Goal: Transaction & Acquisition: Download file/media

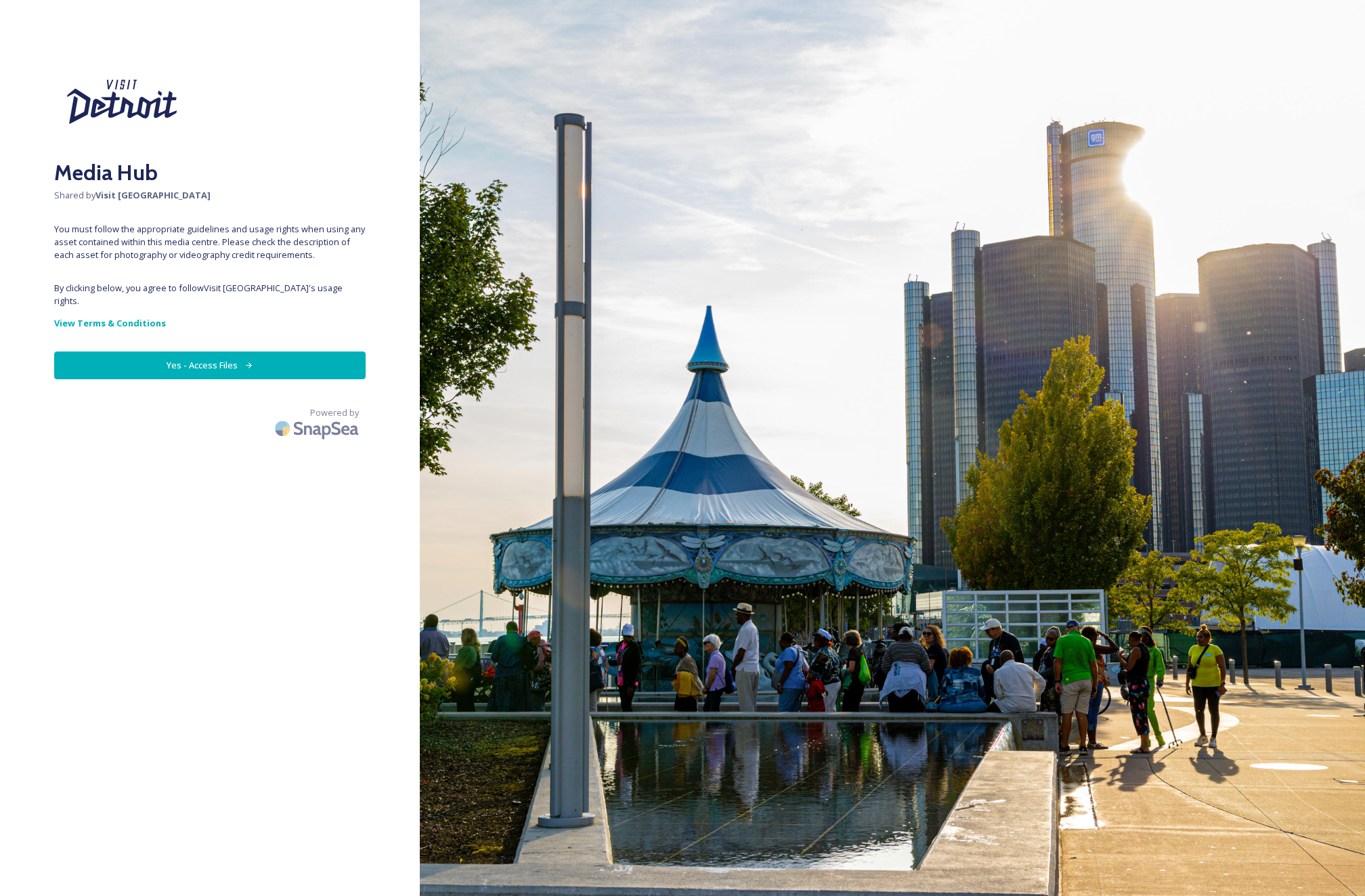
click at [237, 351] on button "Yes - Access Files" at bounding box center [210, 364] width 312 height 27
click at [249, 360] on icon at bounding box center [249, 364] width 8 height 8
drag, startPoint x: 329, startPoint y: 308, endPoint x: 270, endPoint y: 346, distance: 70.2
click at [282, 345] on div "Media Hub Shared by Visit [GEOGRAPHIC_DATA] You must follow the appropriate gui…" at bounding box center [210, 448] width 420 height 788
click at [266, 352] on button "Yes - Access Files" at bounding box center [210, 364] width 312 height 27
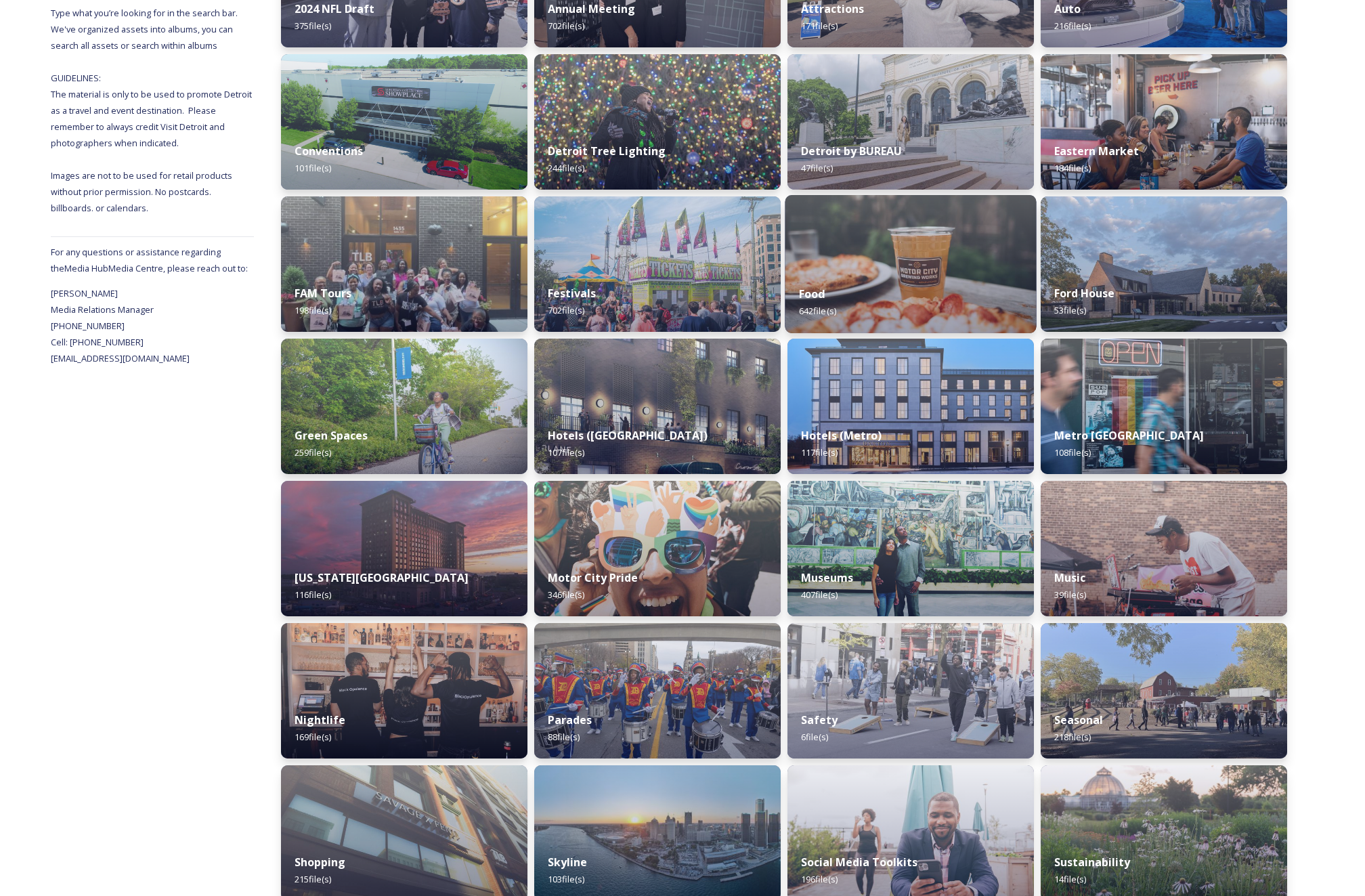
scroll to position [306, 0]
click at [946, 285] on div "Food 642 file(s)" at bounding box center [910, 300] width 251 height 61
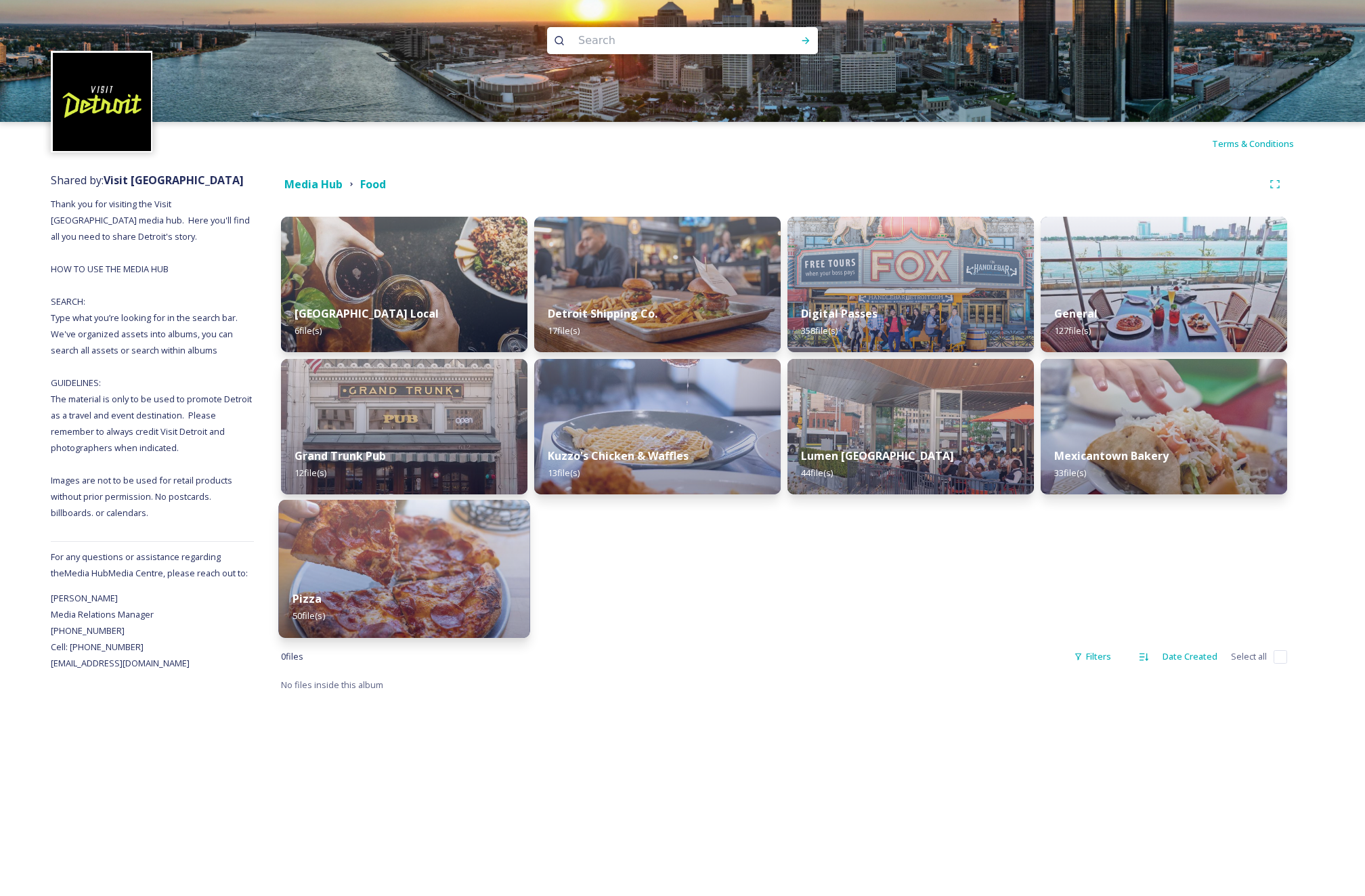
click at [453, 581] on div "Pizza 50 file(s)" at bounding box center [404, 606] width 251 height 61
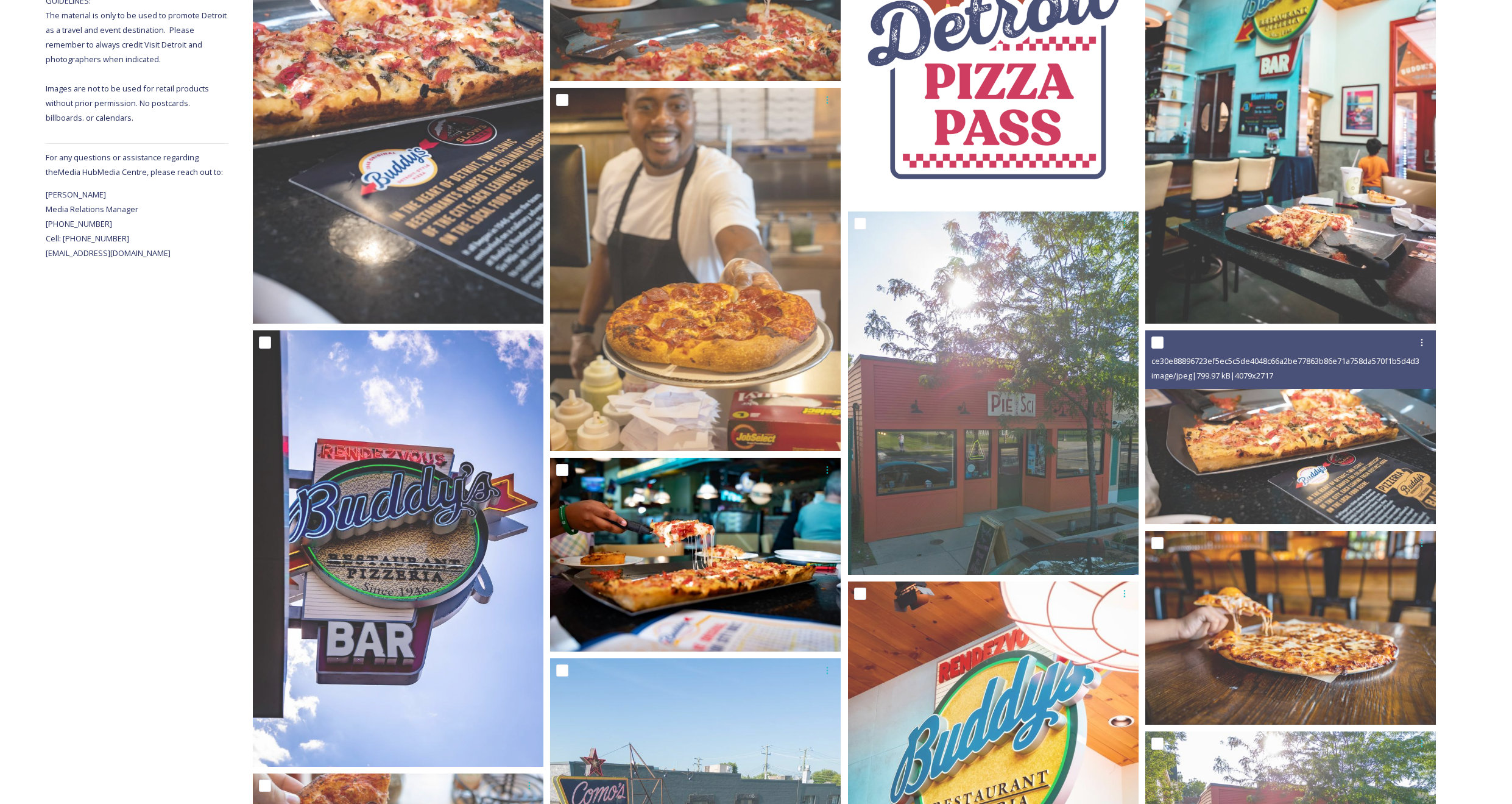
scroll to position [342, 0]
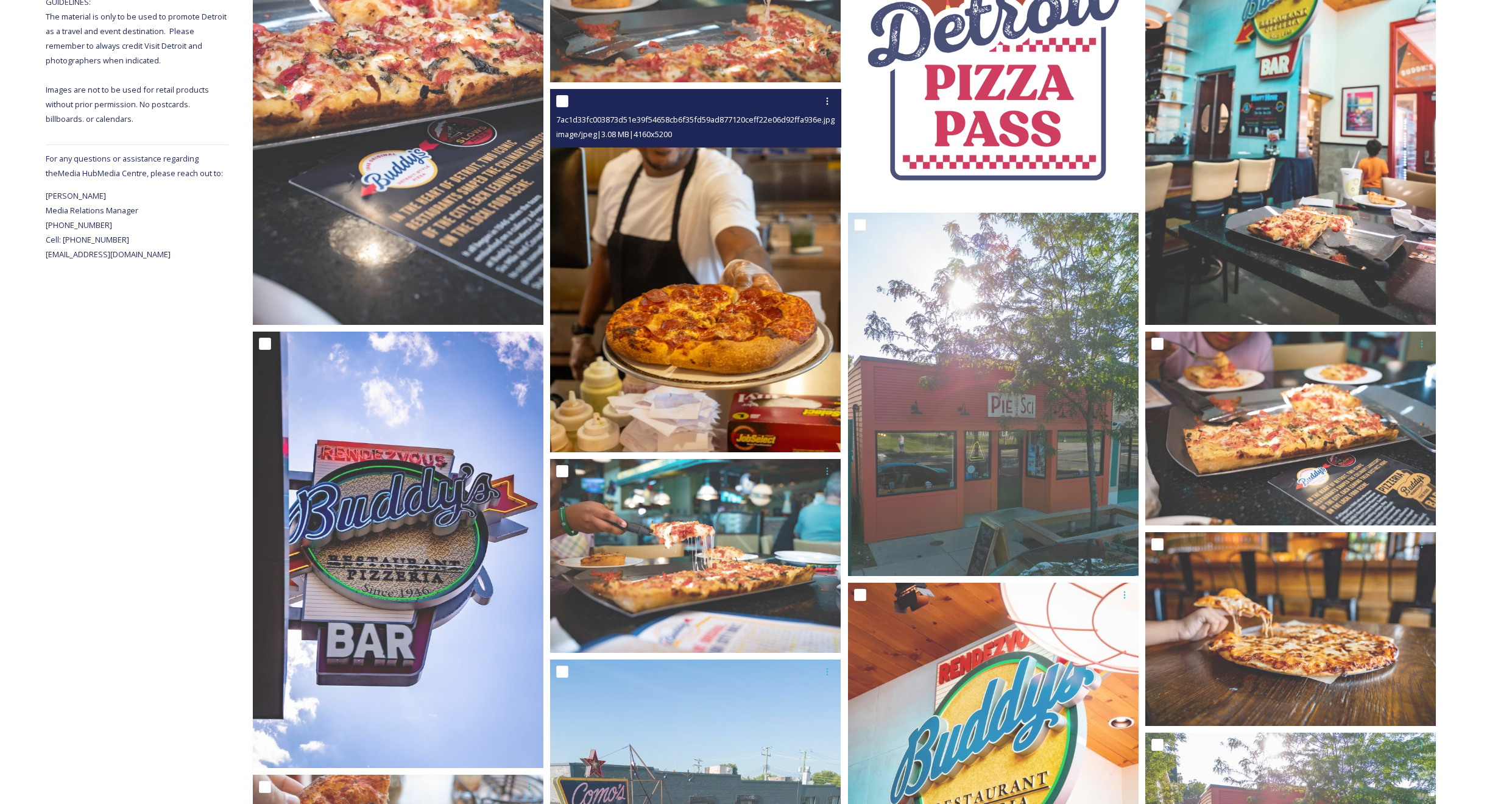
click at [744, 390] on img at bounding box center [695, 270] width 291 height 363
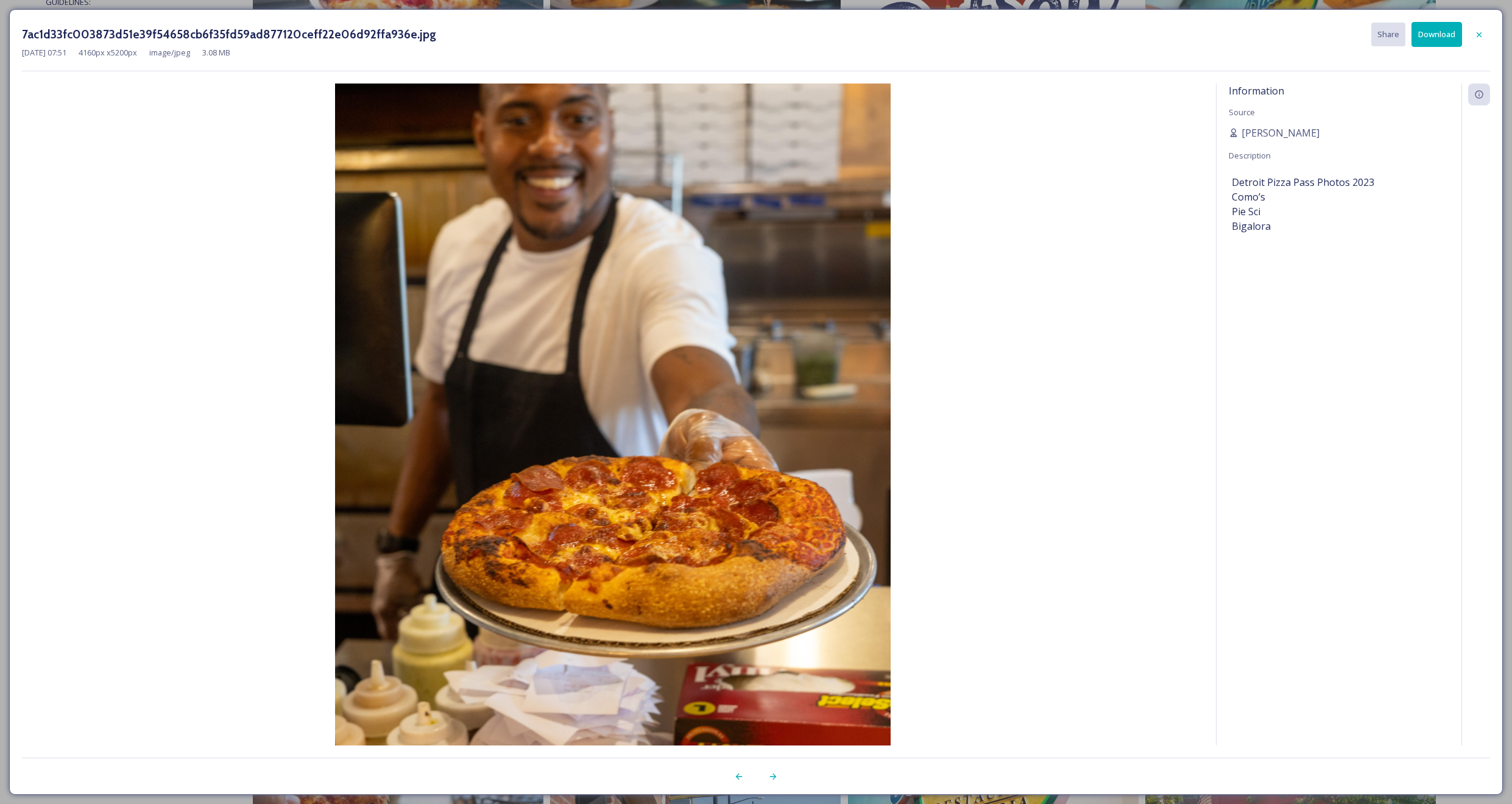
click at [1228, 31] on button "Download" at bounding box center [1437, 34] width 51 height 25
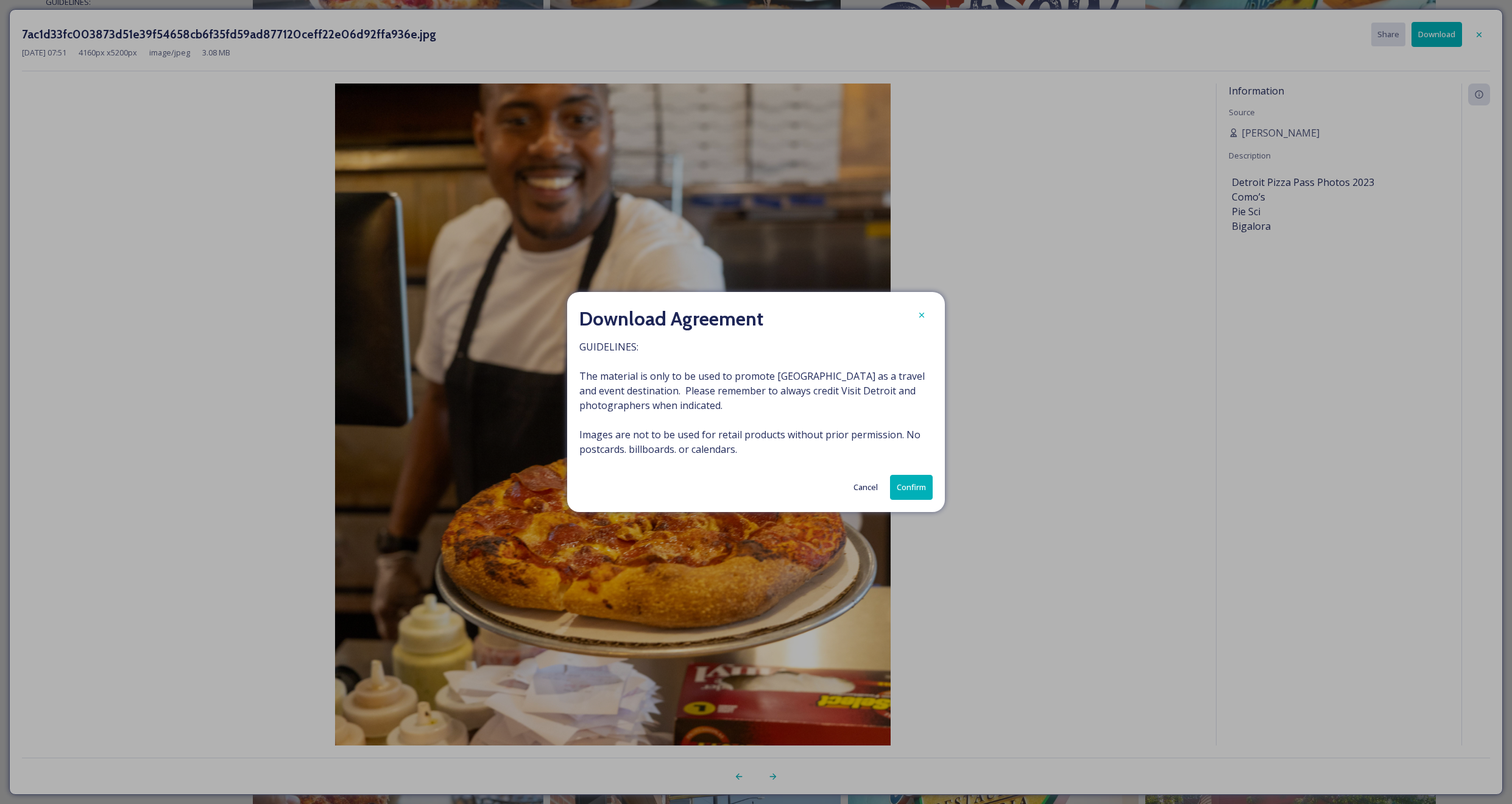
click at [915, 491] on button "Confirm" at bounding box center [911, 486] width 42 height 25
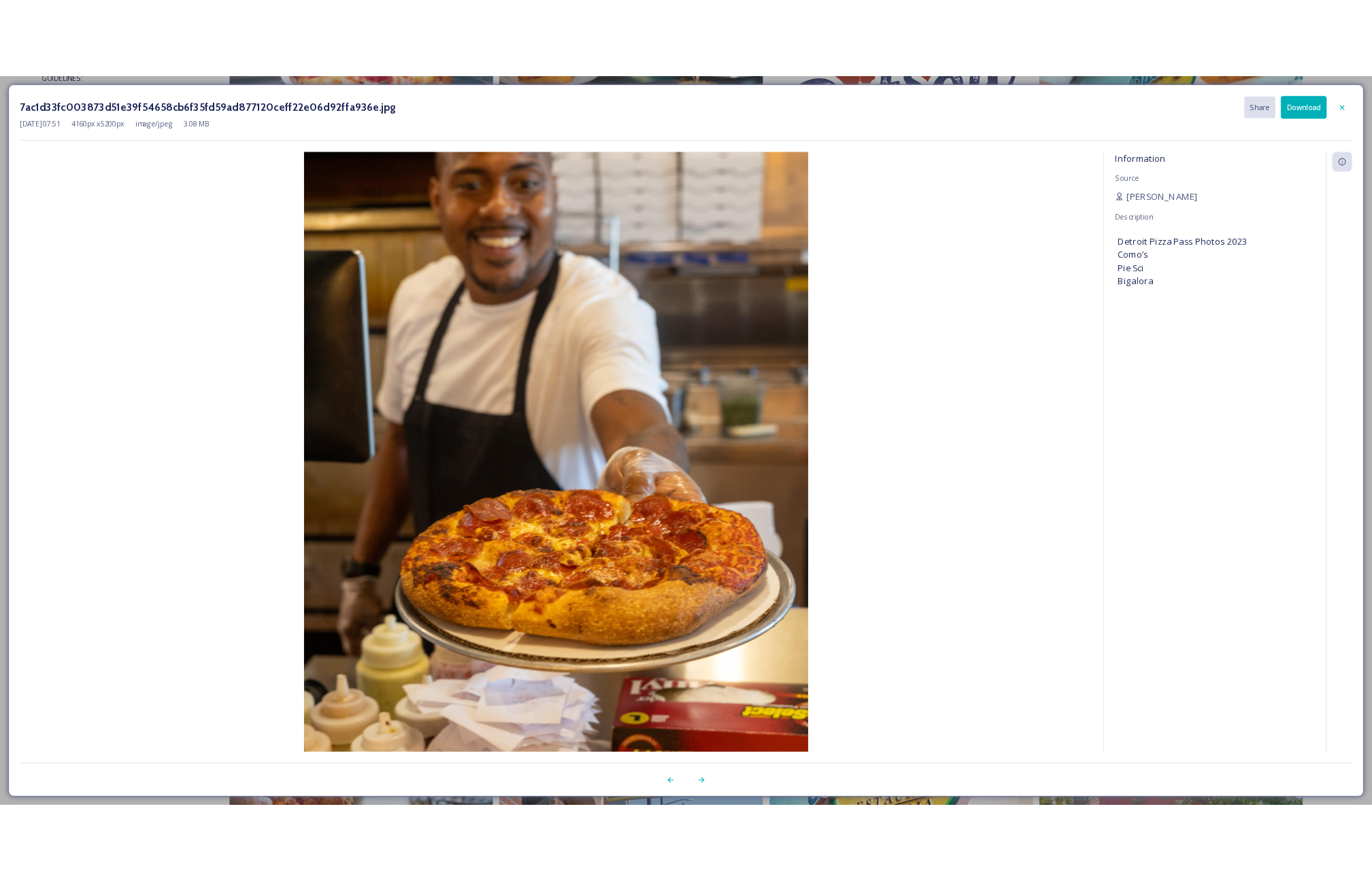
scroll to position [381, 0]
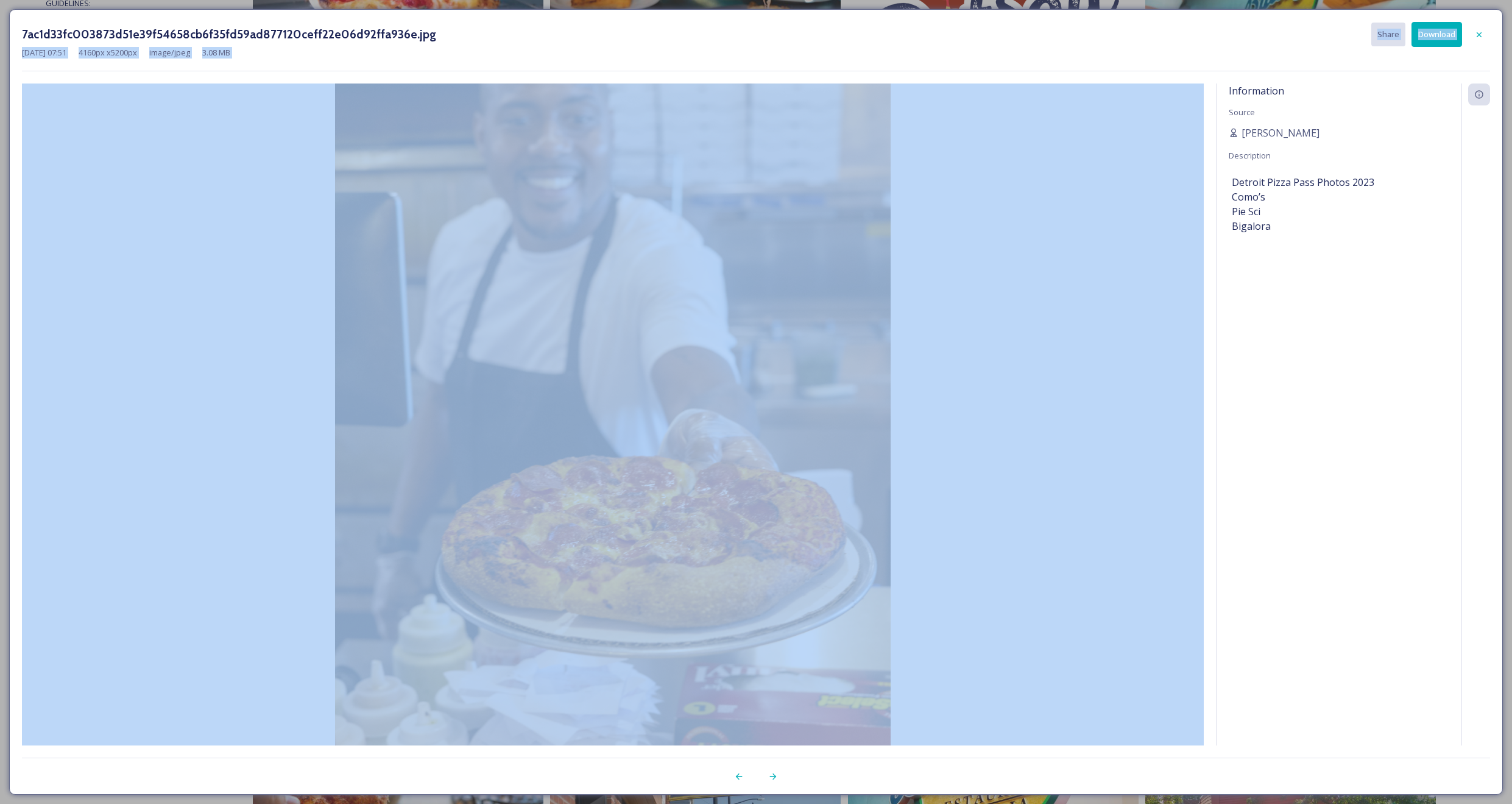
drag, startPoint x: 635, startPoint y: 26, endPoint x: 644, endPoint y: 75, distance: 49.8
click at [641, 78] on div "7ac1d33fc003873d51e39f54658cb6f35fd59ad877120ceff22e06d92ffa936e.jpg Share Down…" at bounding box center [756, 402] width 1494 height 785
drag, startPoint x: 292, startPoint y: 14, endPoint x: 385, endPoint y: 127, distance: 146.3
click at [392, 133] on div "7ac1d33fc003873d51e39f54658cb6f35fd59ad877120ceff22e06d92ffa936e.jpg Share Down…" at bounding box center [756, 402] width 1494 height 785
drag, startPoint x: 1116, startPoint y: 19, endPoint x: 1115, endPoint y: 80, distance: 61.0
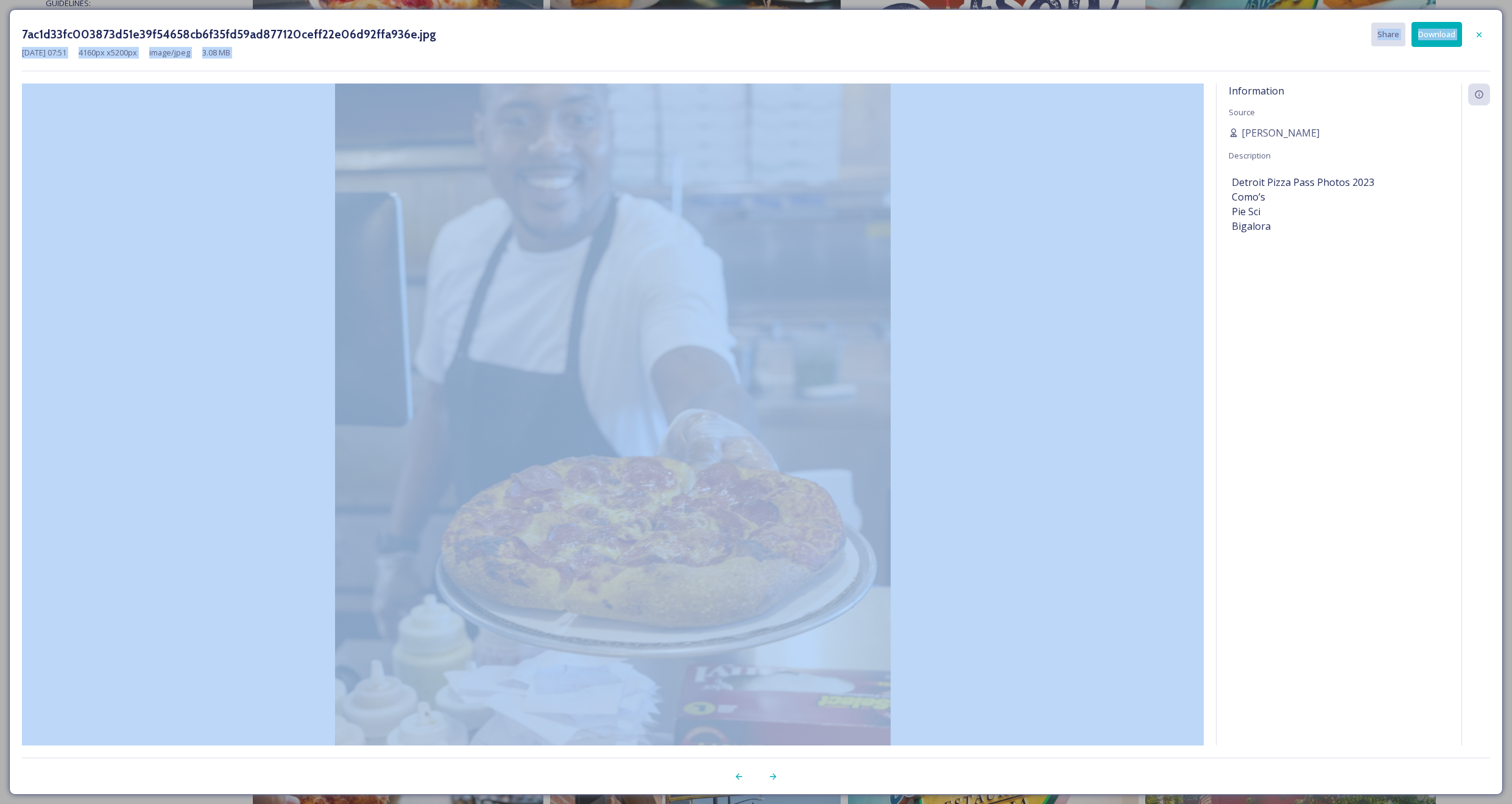
click at [1116, 80] on div "7ac1d33fc003873d51e39f54658cb6f35fd59ad877120ceff22e06d92ffa936e.jpg Share Down…" at bounding box center [756, 402] width 1494 height 785
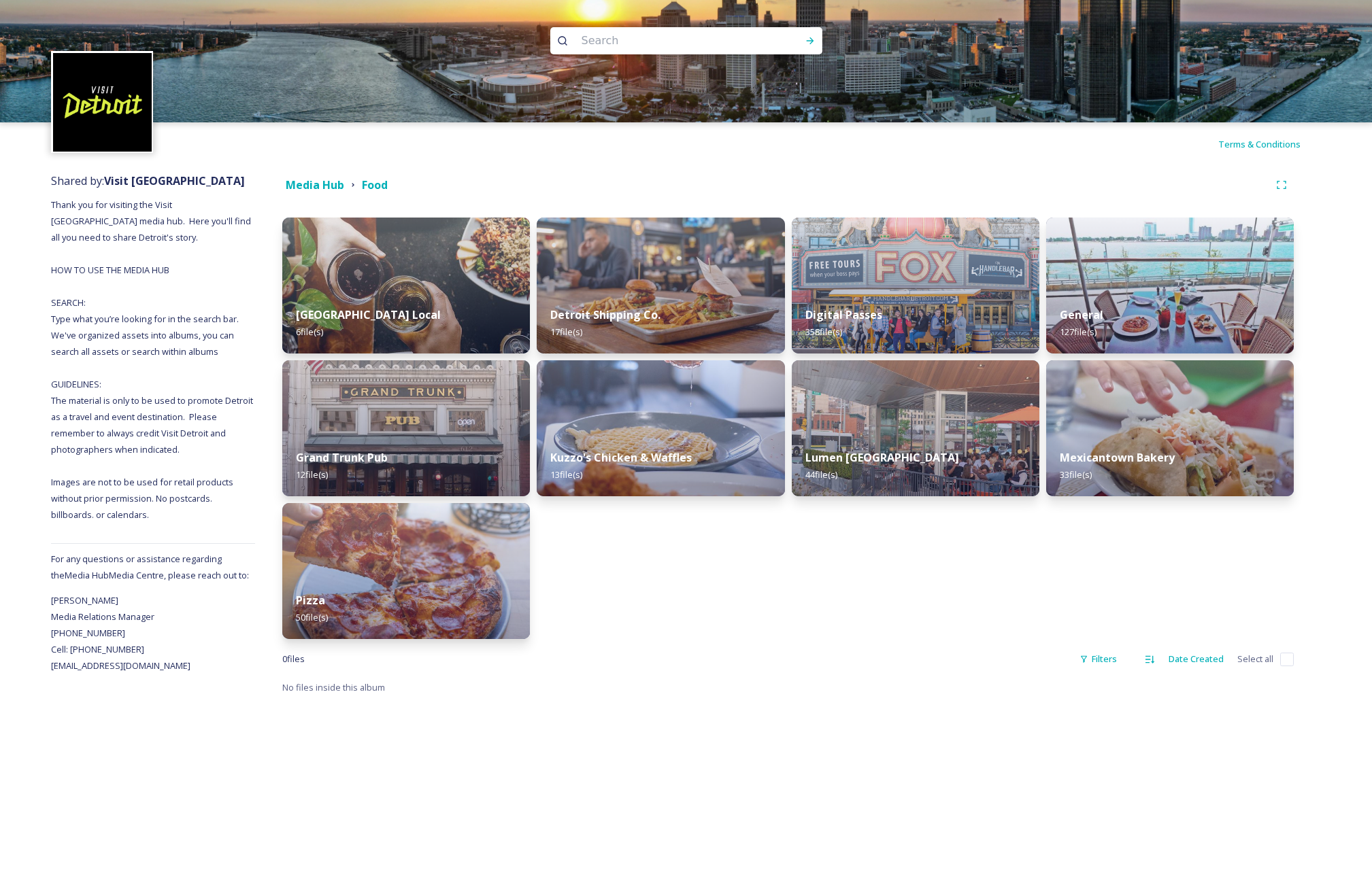
click at [449, 559] on img at bounding box center [407, 571] width 248 height 136
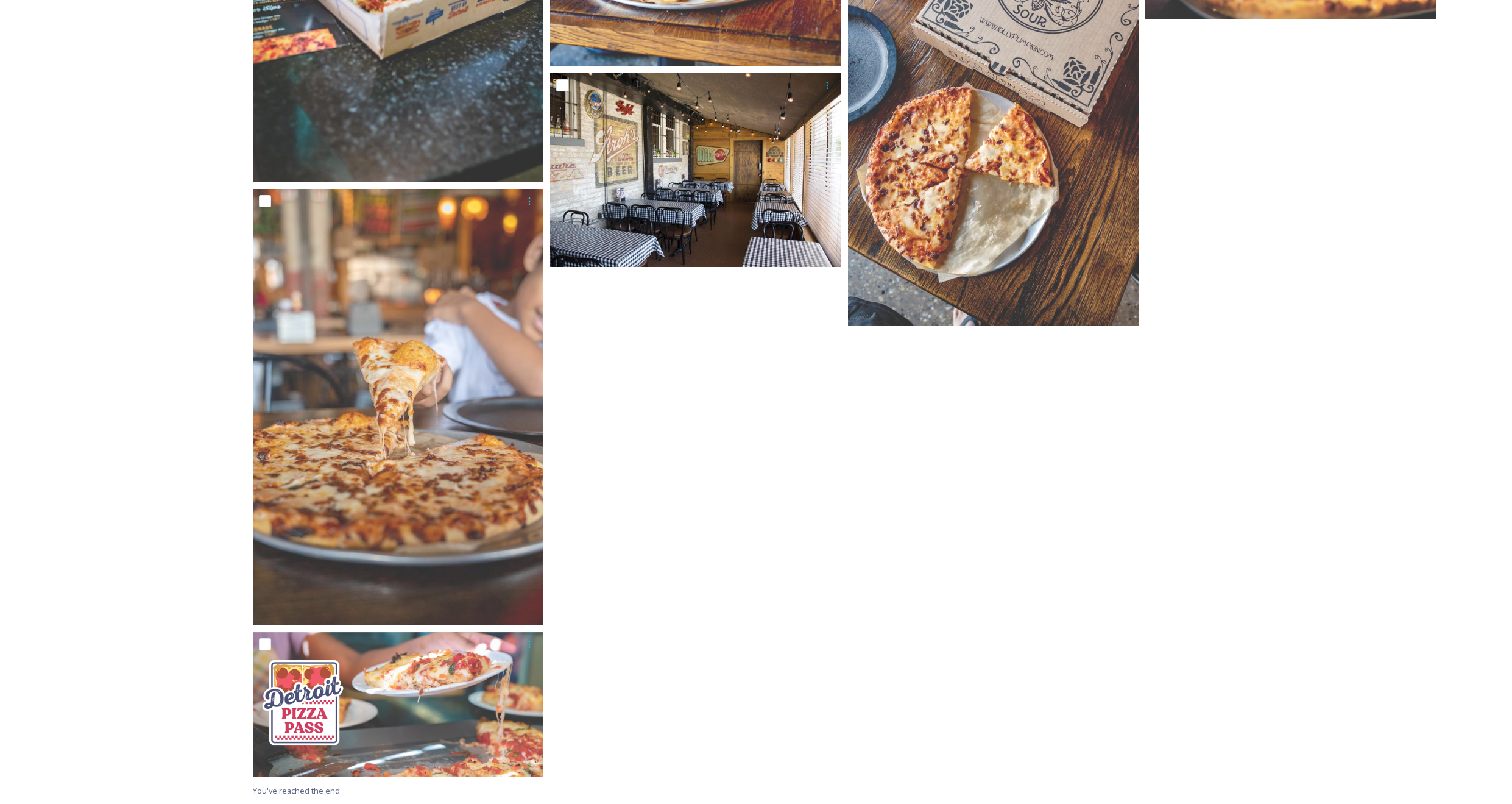
scroll to position [3654, 0]
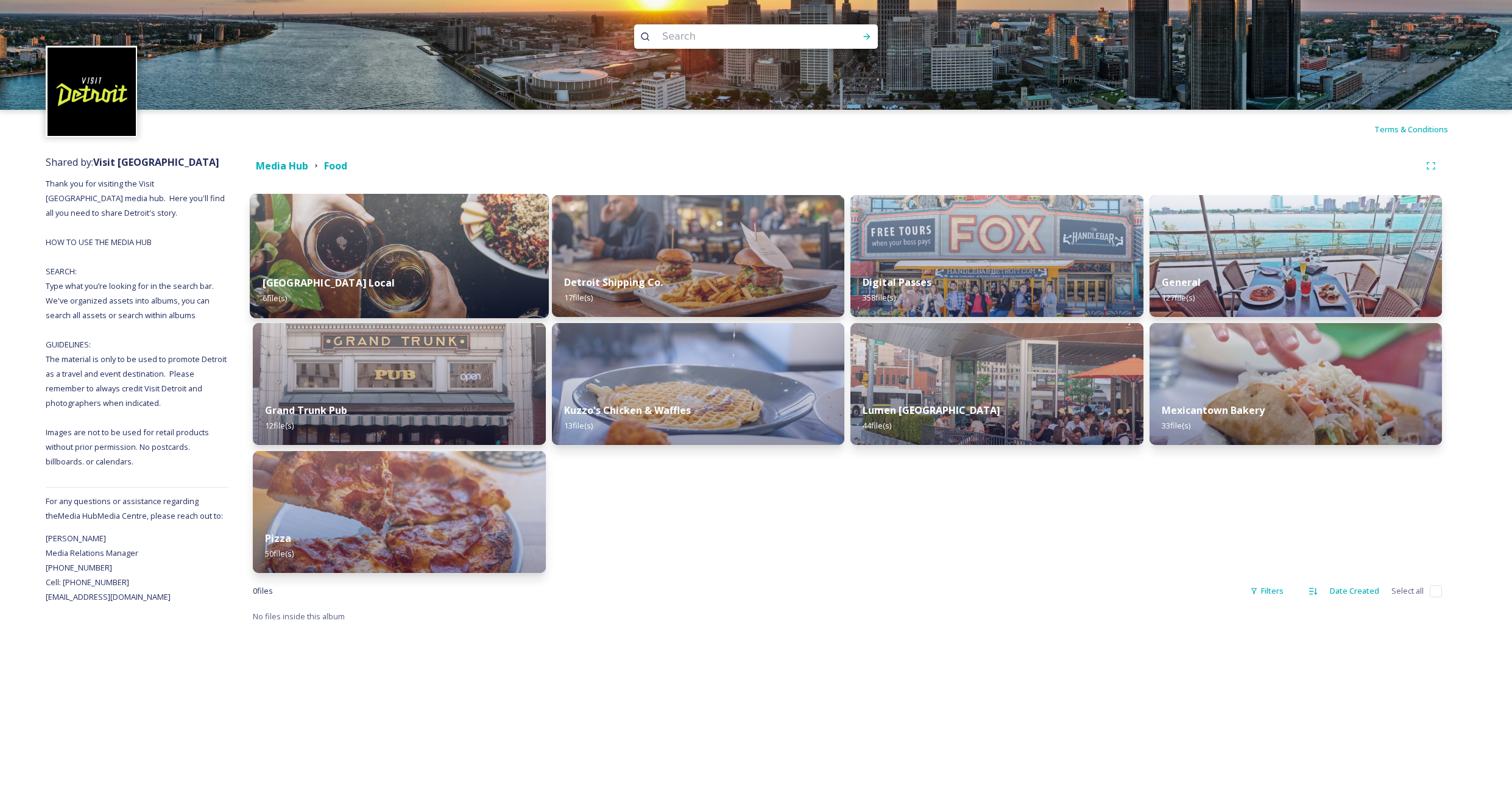
click at [395, 253] on img at bounding box center [399, 256] width 298 height 125
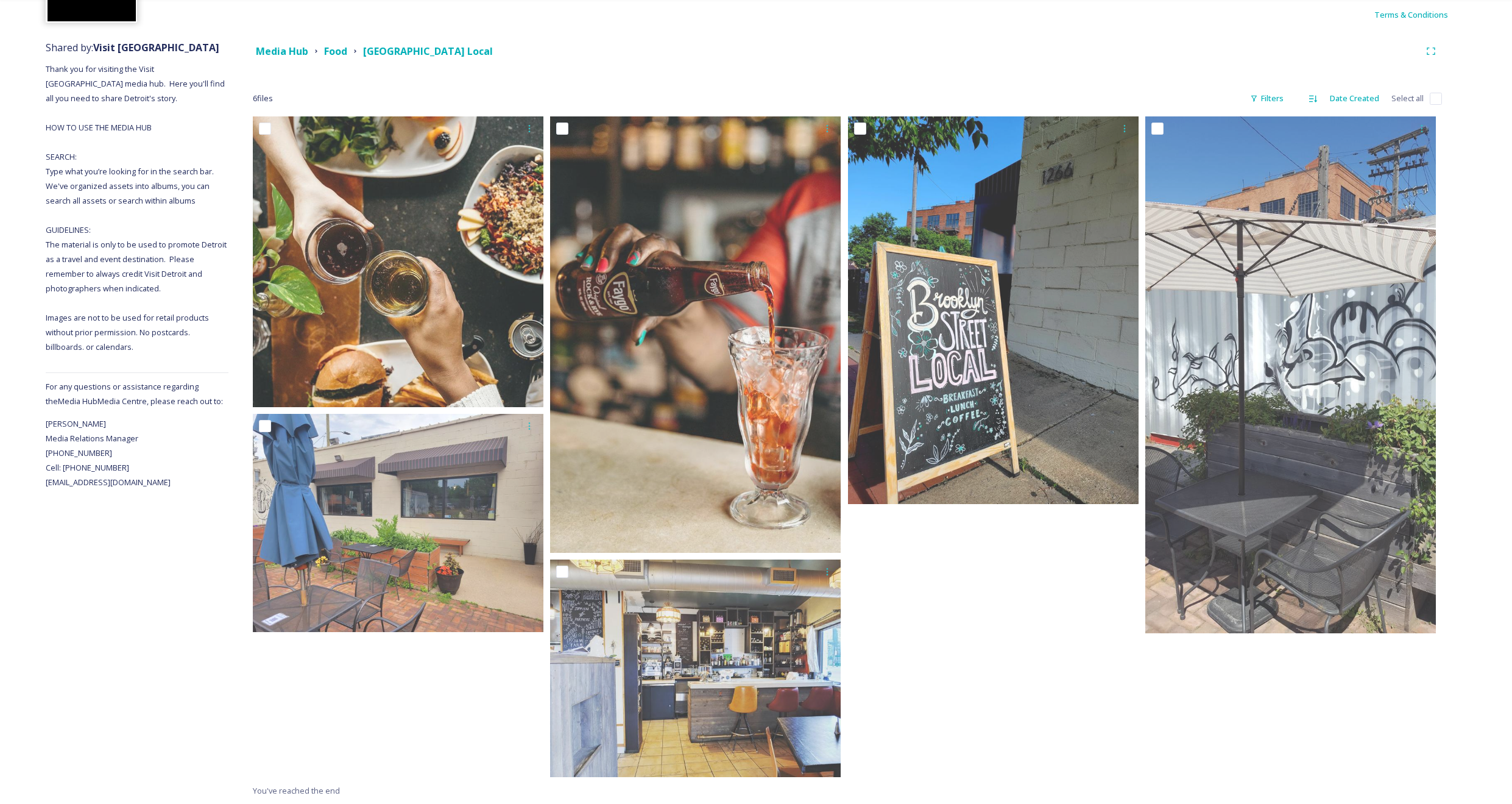
scroll to position [114, 1]
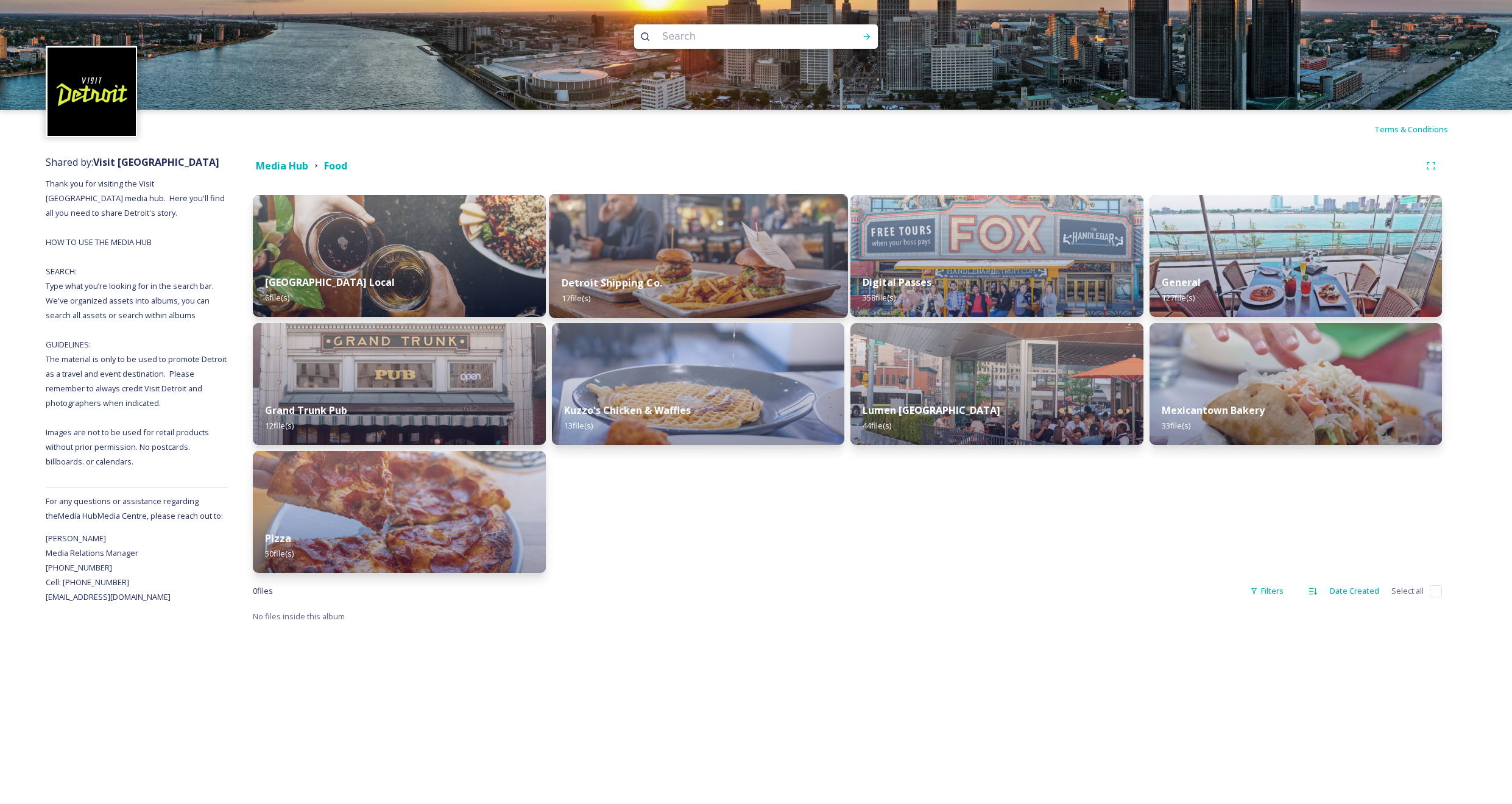
click at [627, 249] on img at bounding box center [698, 256] width 298 height 125
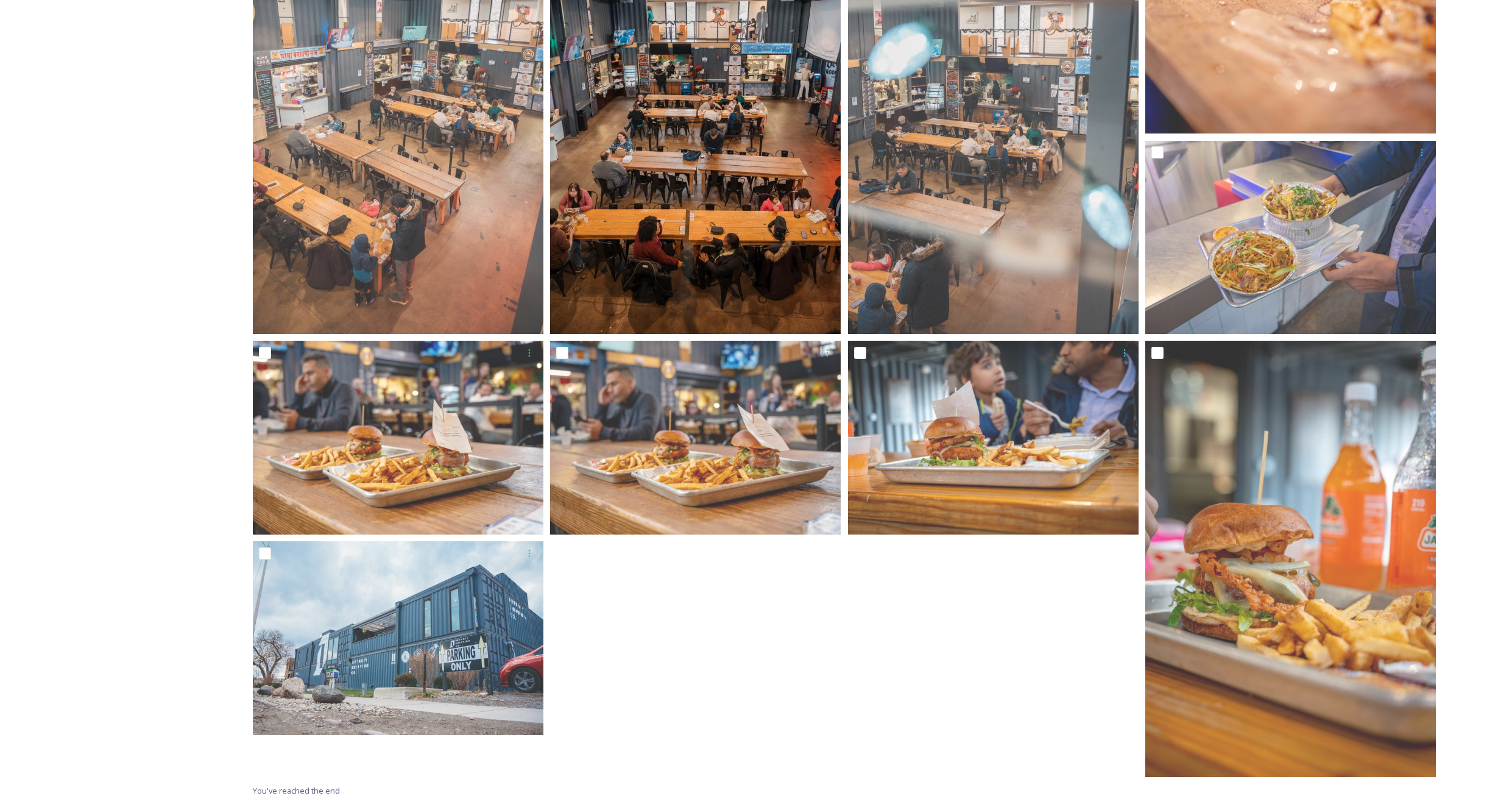
scroll to position [977, 0]
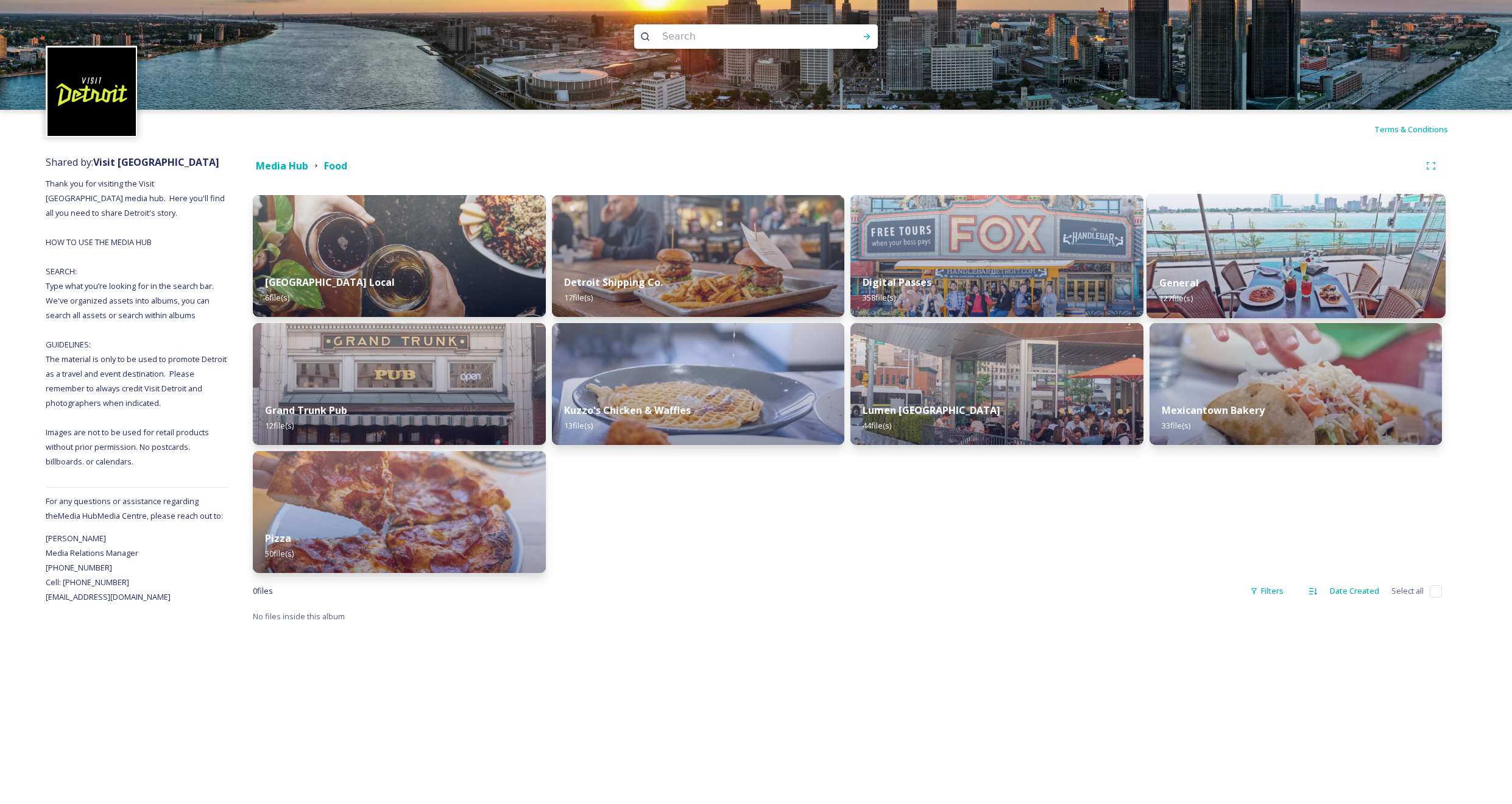
click at [1228, 270] on div "General 127 file(s)" at bounding box center [1296, 290] width 298 height 55
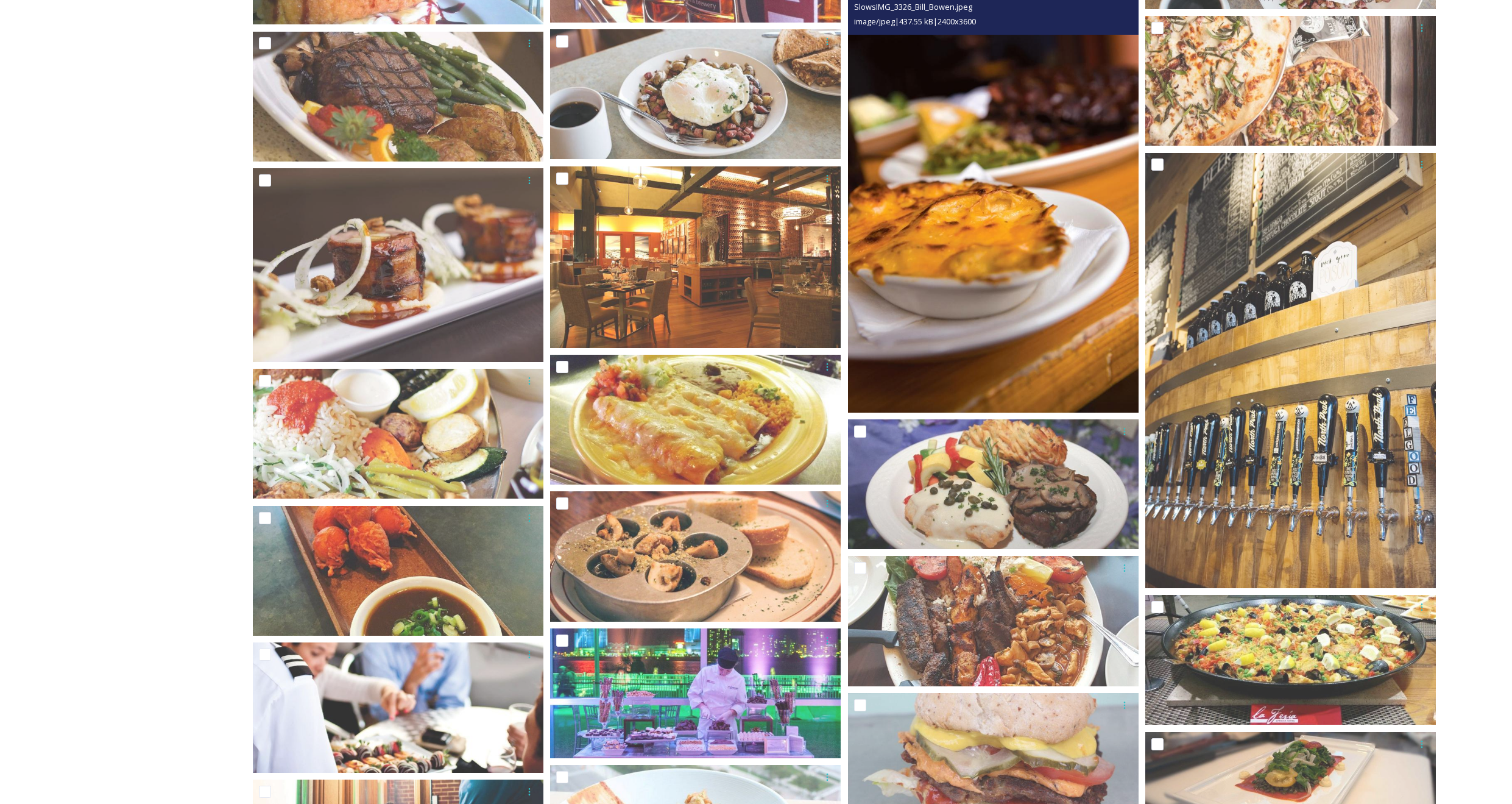
scroll to position [2245, 0]
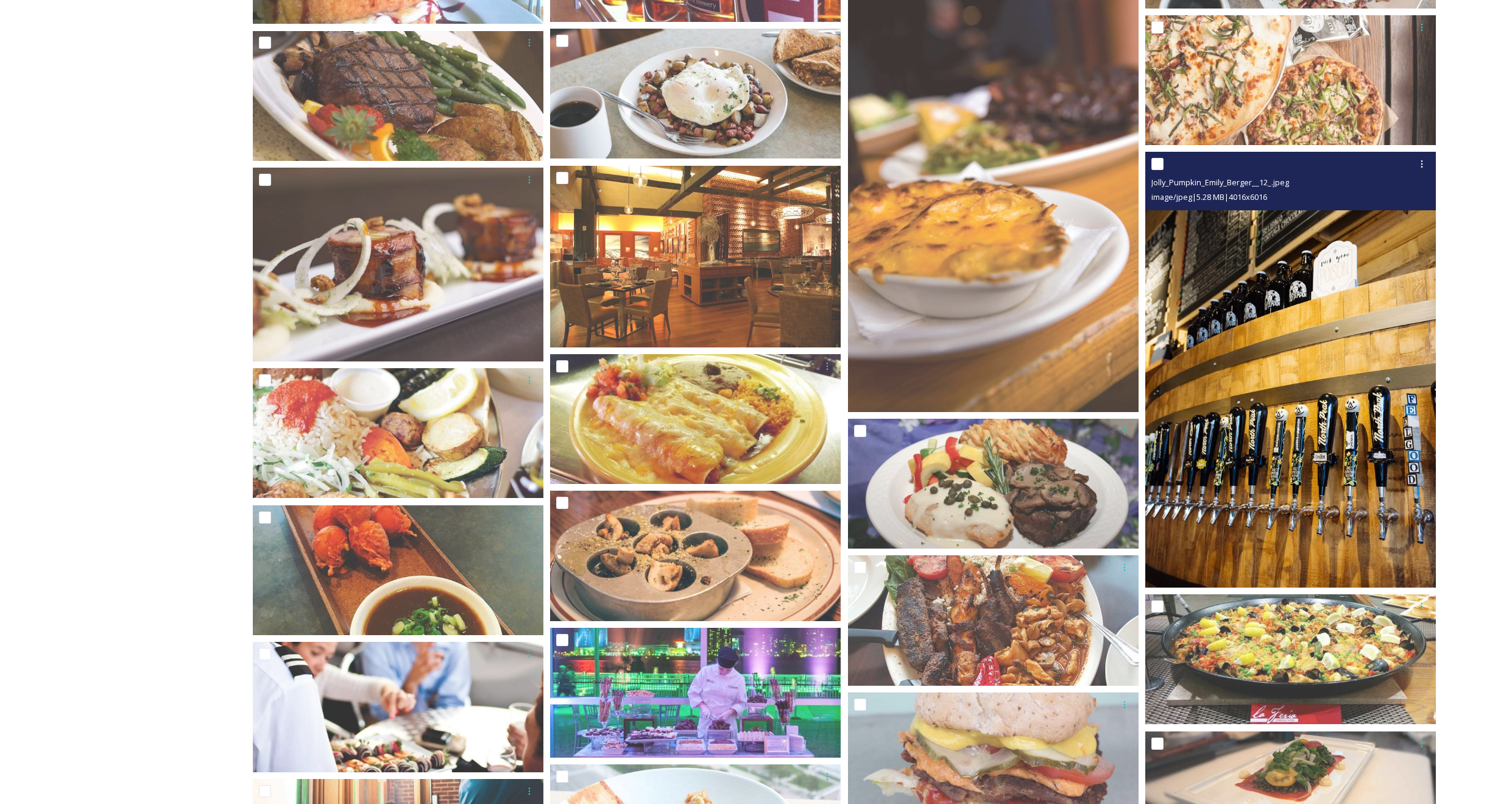
click at [1228, 394] on img at bounding box center [1290, 370] width 291 height 435
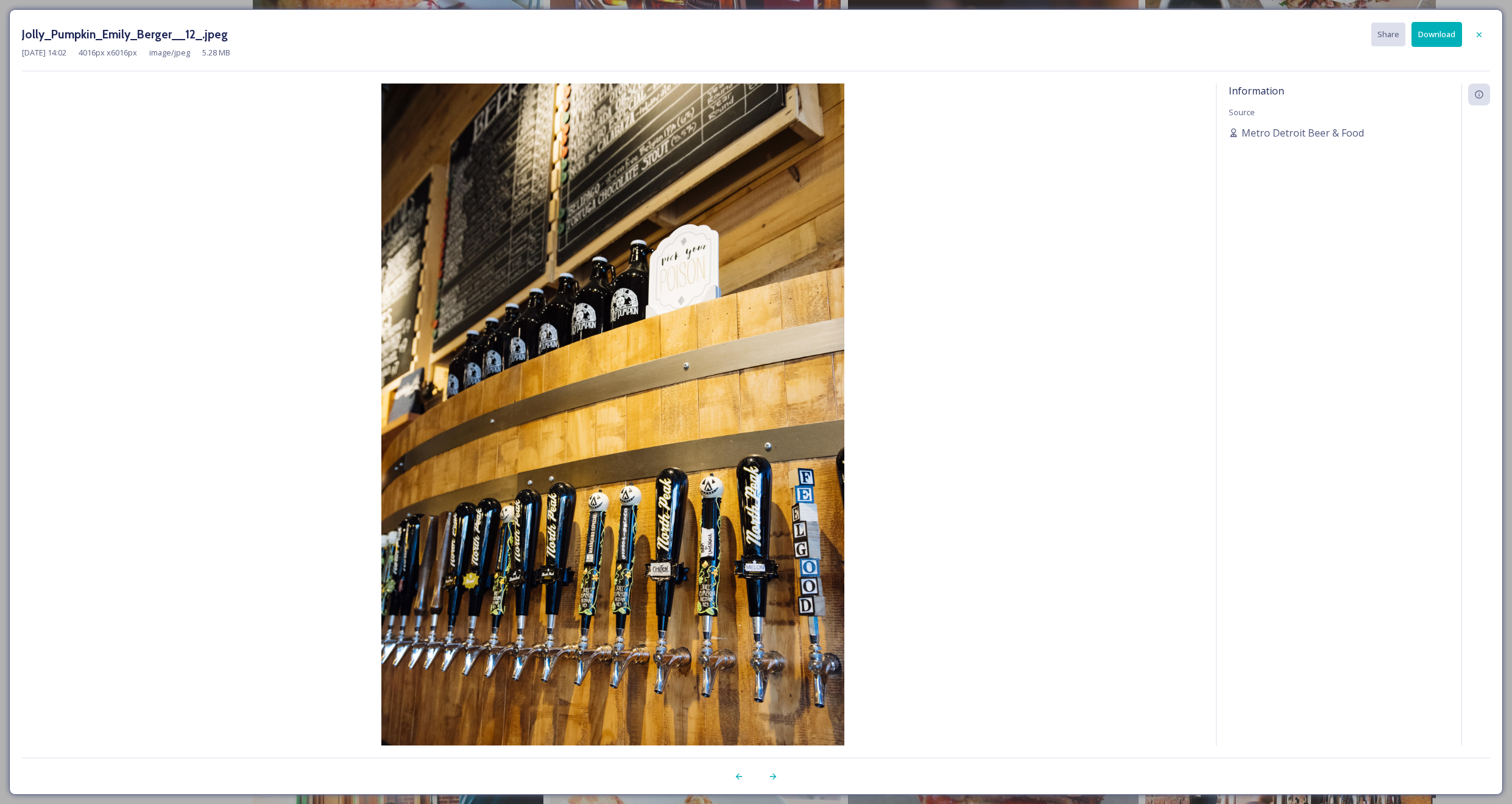
click at [656, 220] on img at bounding box center [613, 430] width 1182 height 694
click at [674, 188] on img at bounding box center [613, 430] width 1182 height 694
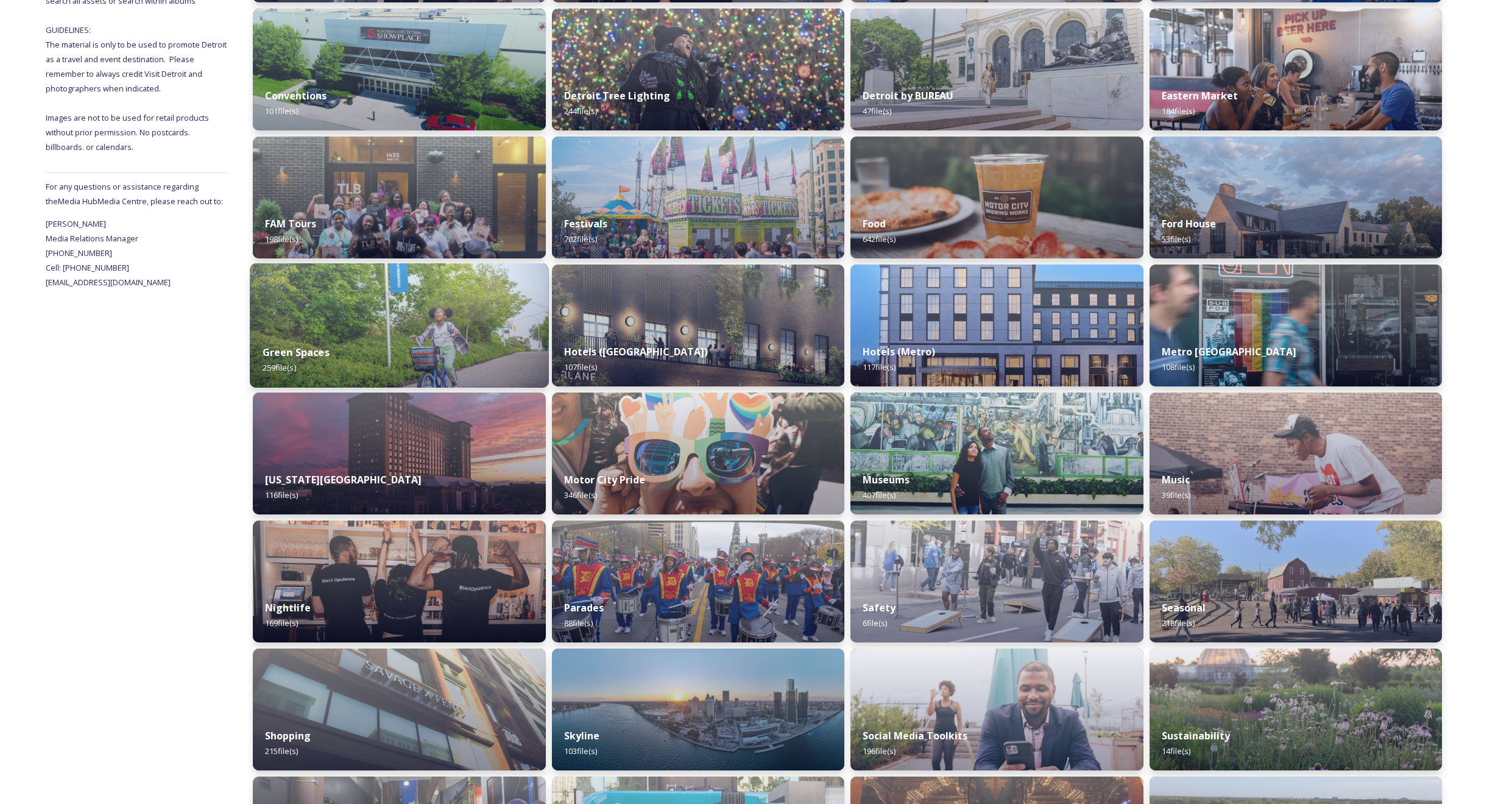
scroll to position [324, 0]
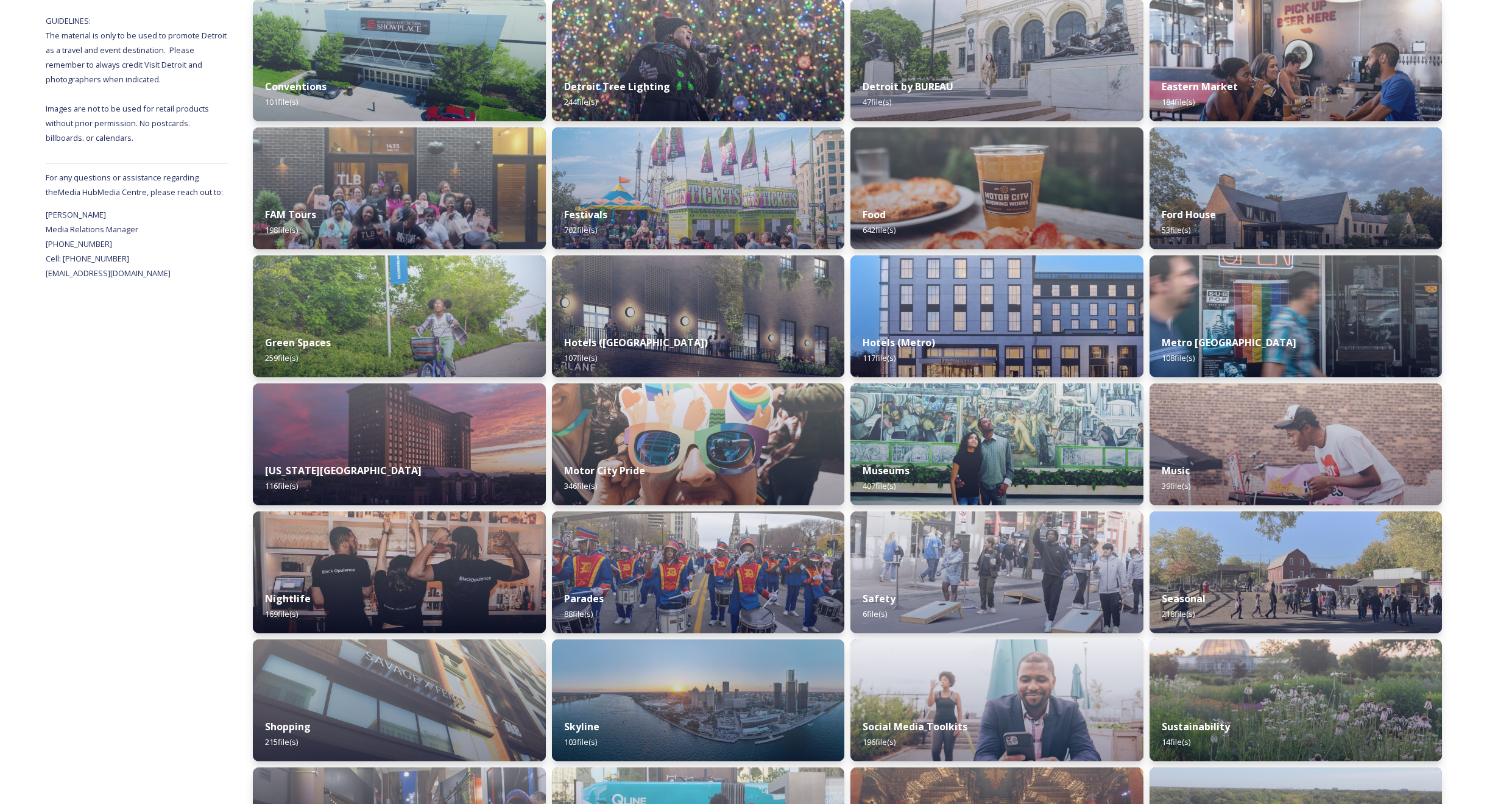
click at [475, 319] on img at bounding box center [400, 316] width 293 height 122
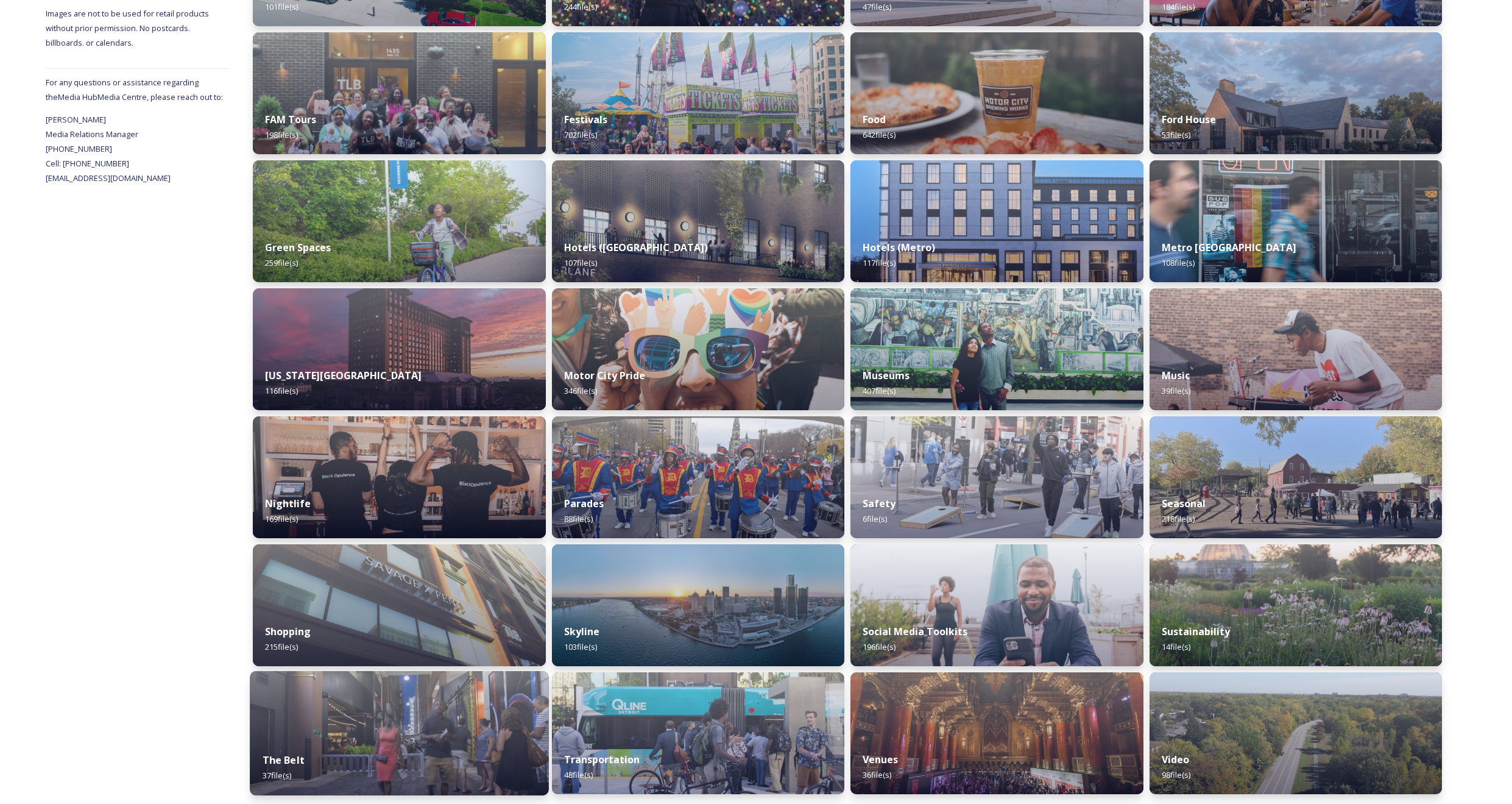
scroll to position [418, 0]
click at [479, 735] on img at bounding box center [399, 734] width 298 height 125
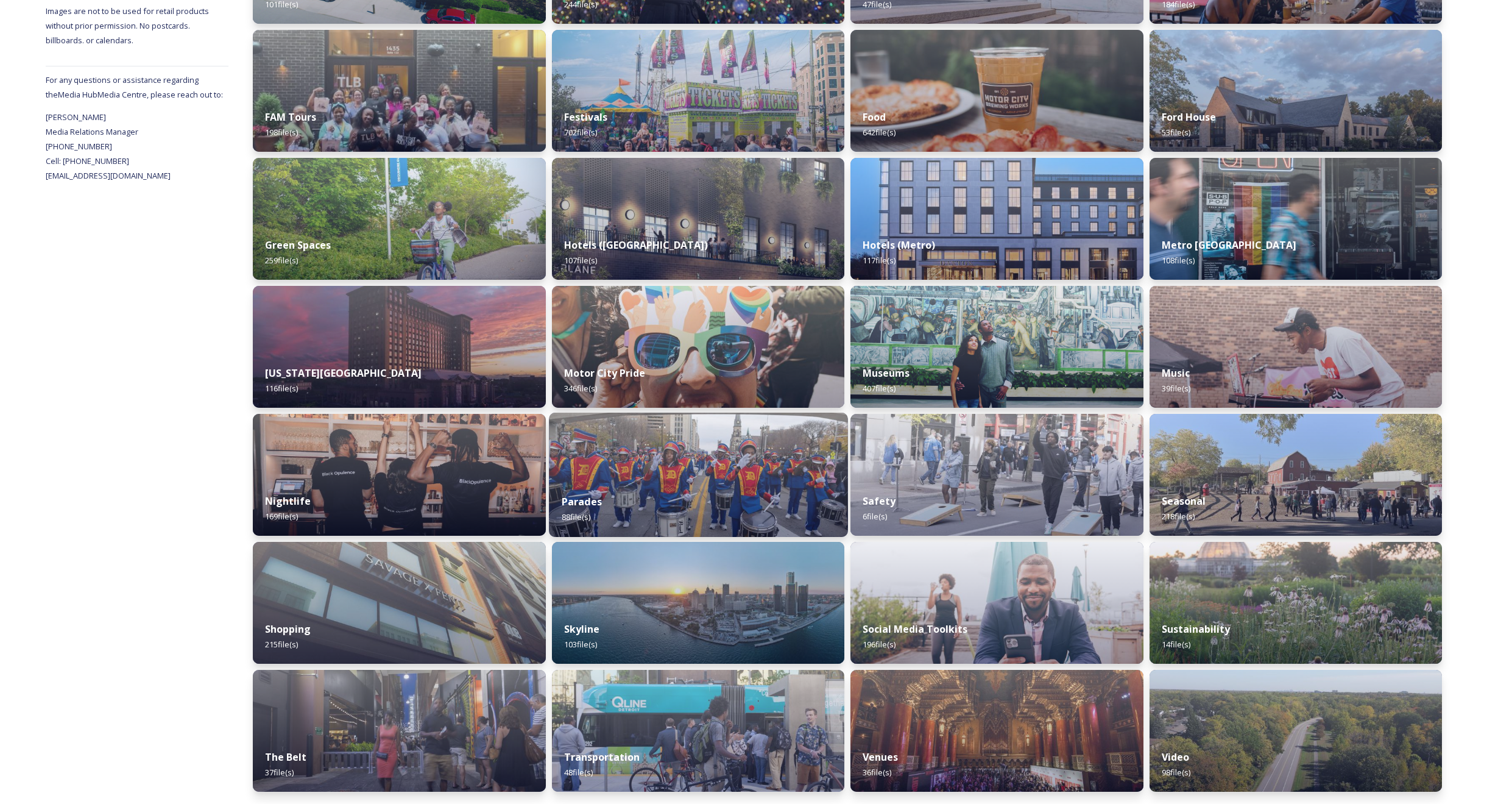
scroll to position [421, 0]
click at [459, 383] on div "Michigan Central Station 116 file(s)" at bounding box center [399, 380] width 298 height 55
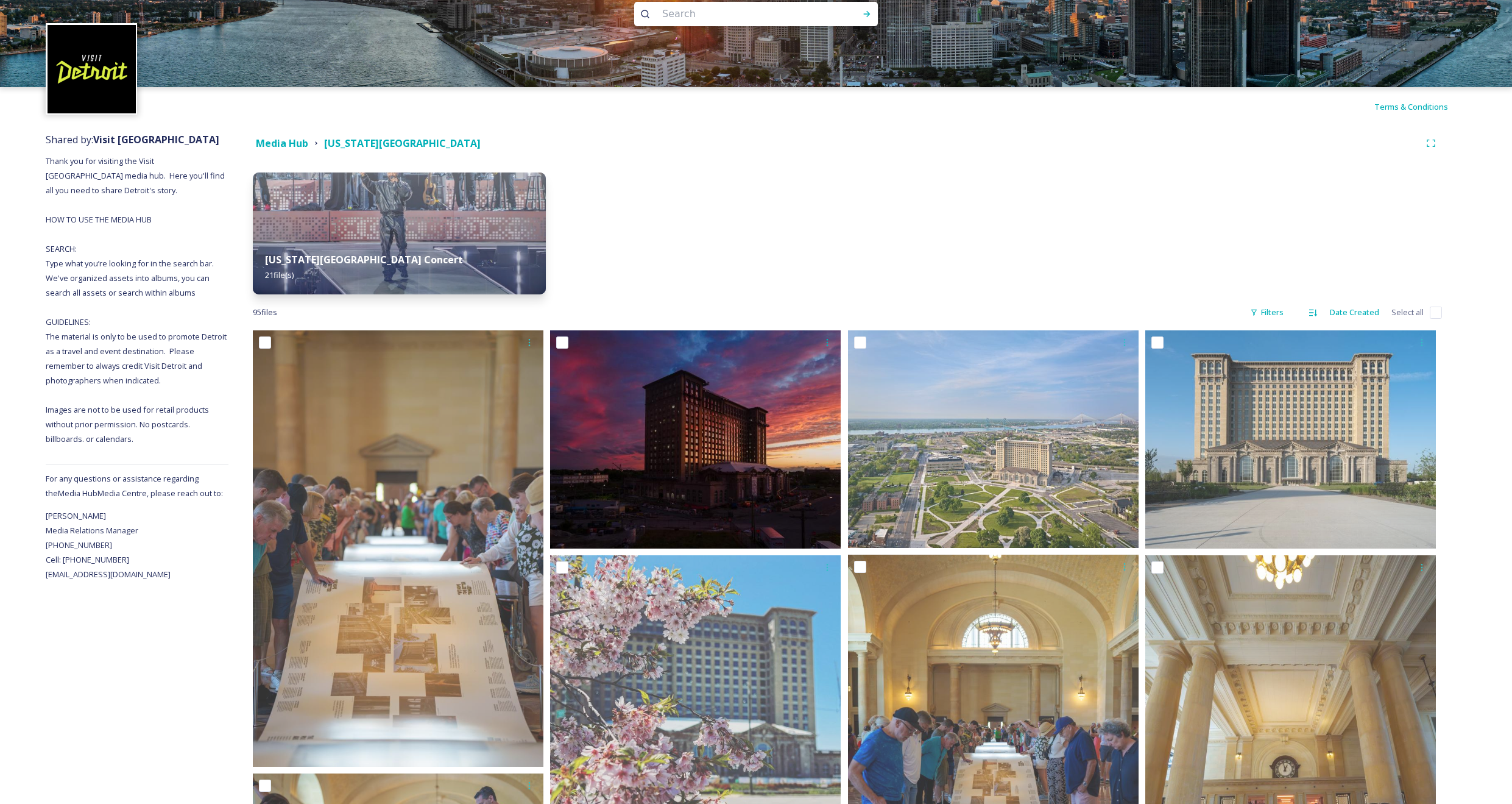
scroll to position [20, 0]
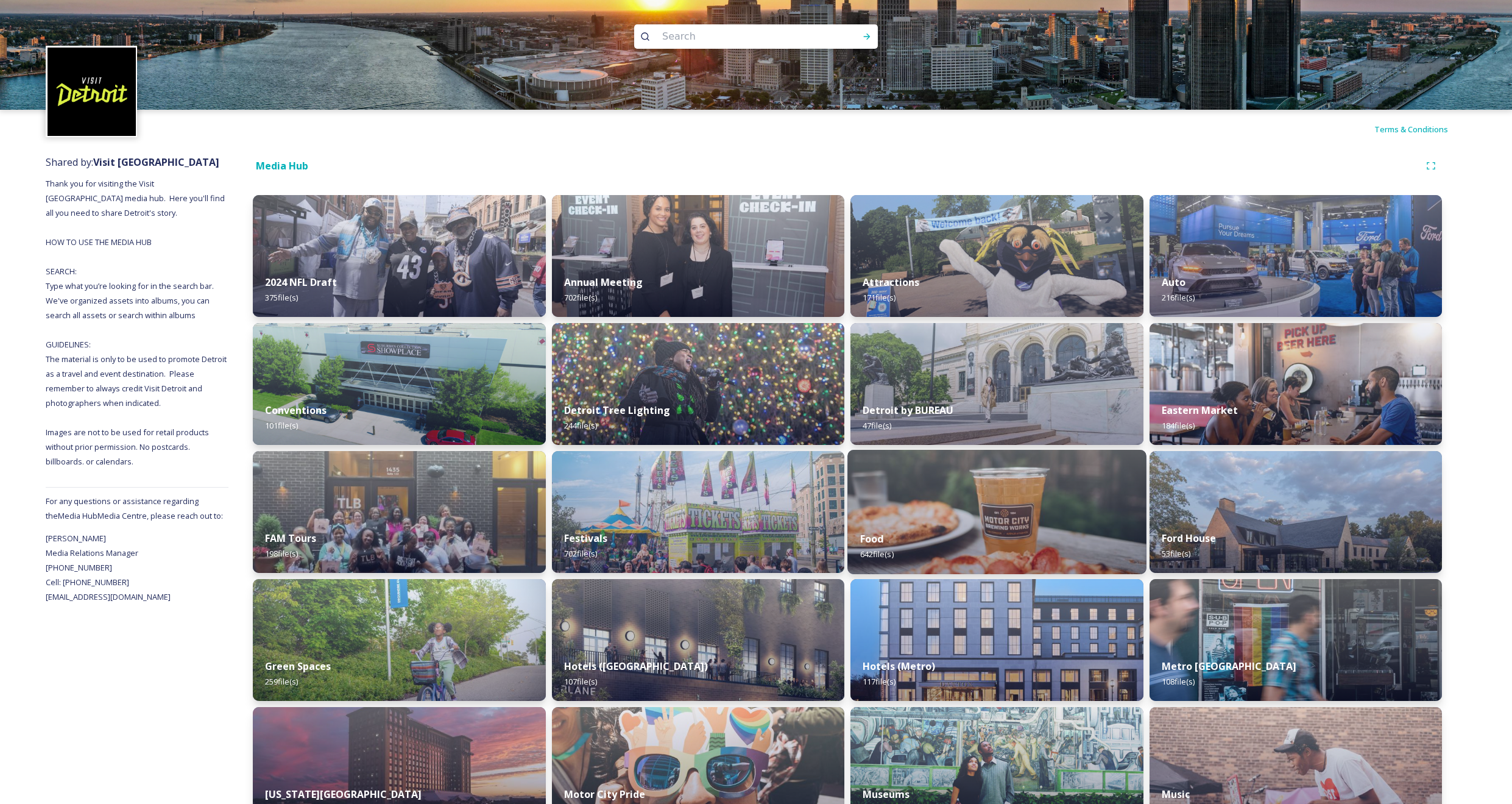
click at [1051, 477] on img at bounding box center [997, 512] width 298 height 125
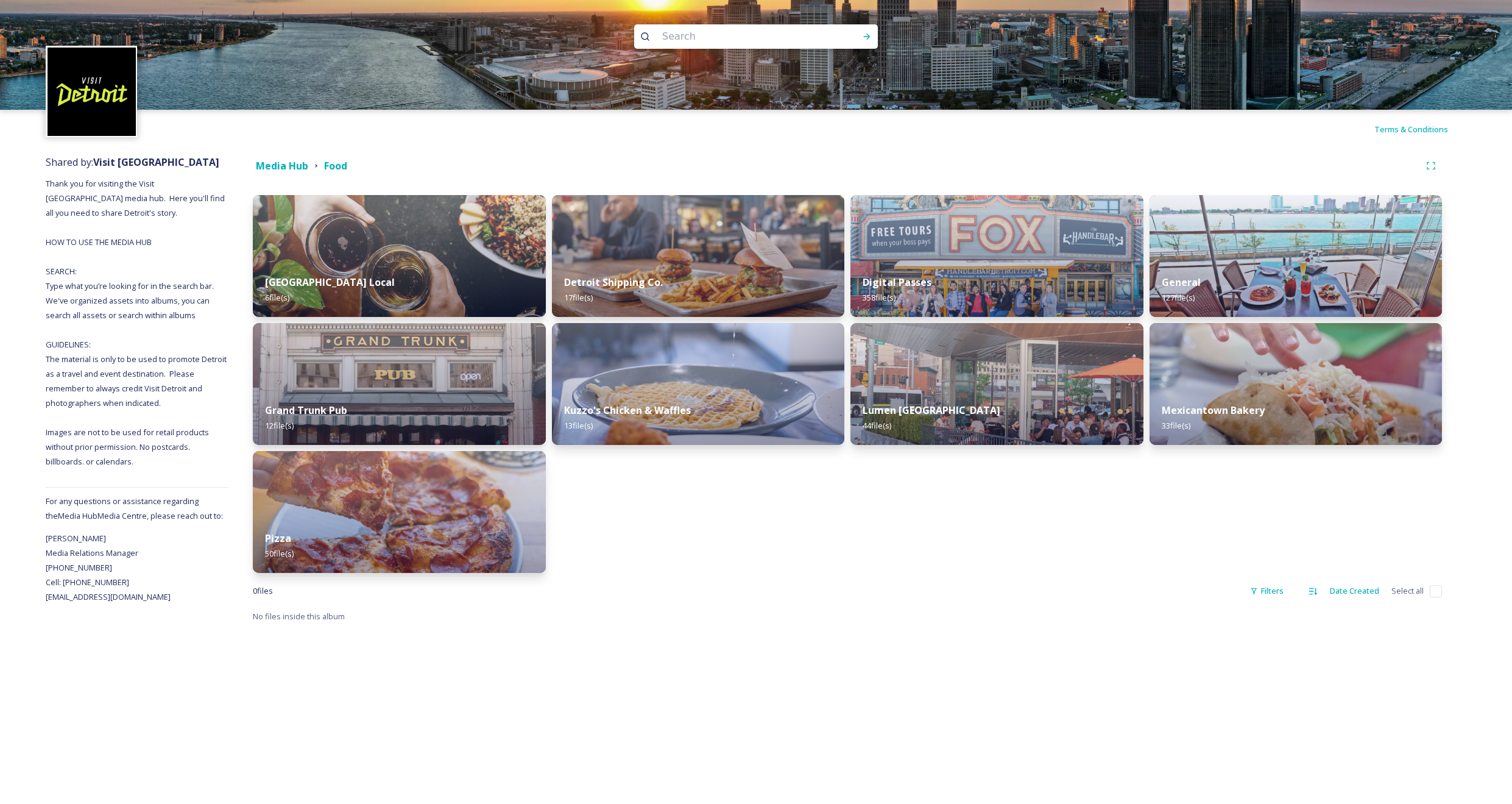
click at [1188, 281] on strong "General" at bounding box center [1182, 282] width 39 height 14
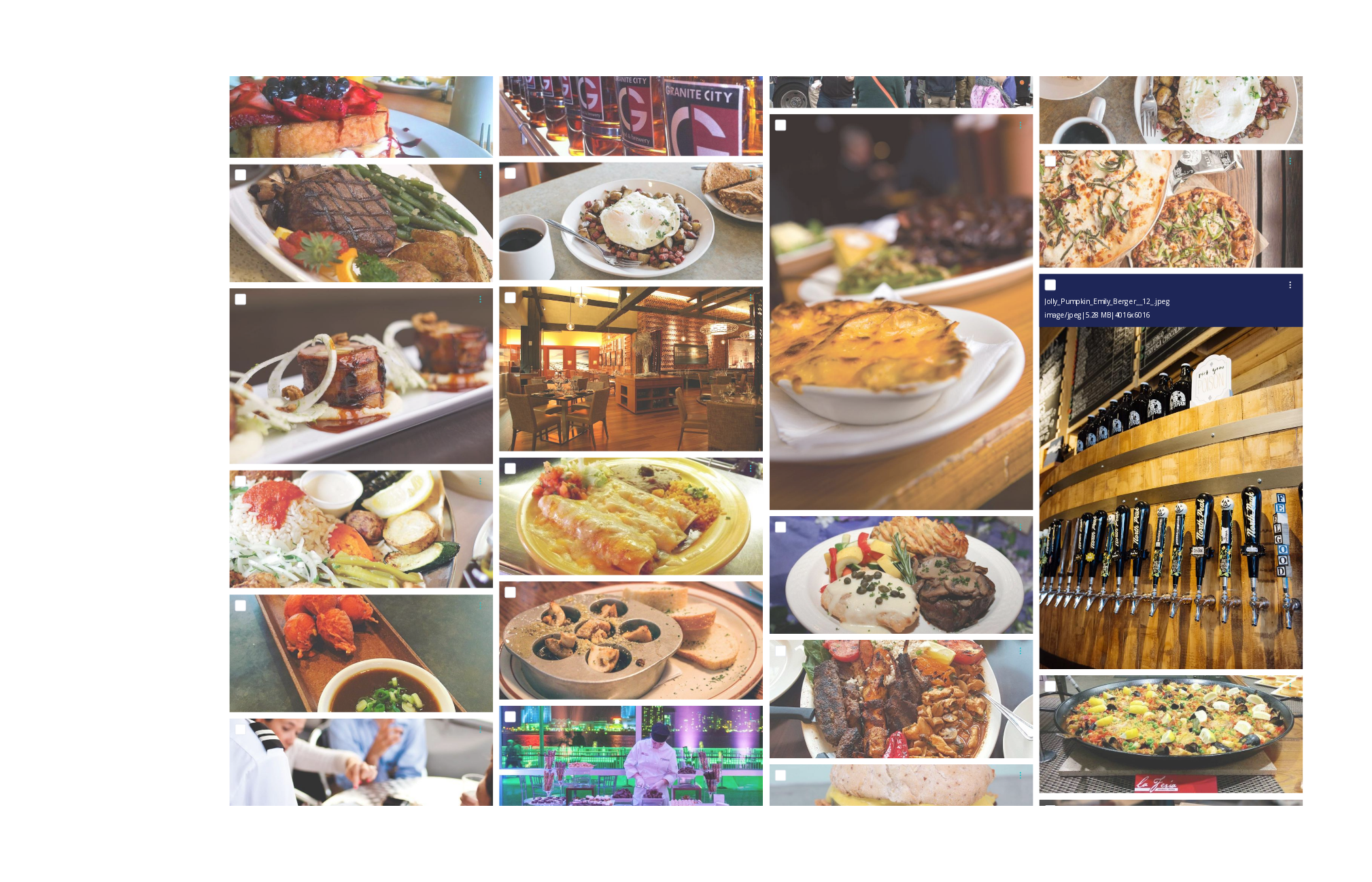
scroll to position [2434, 0]
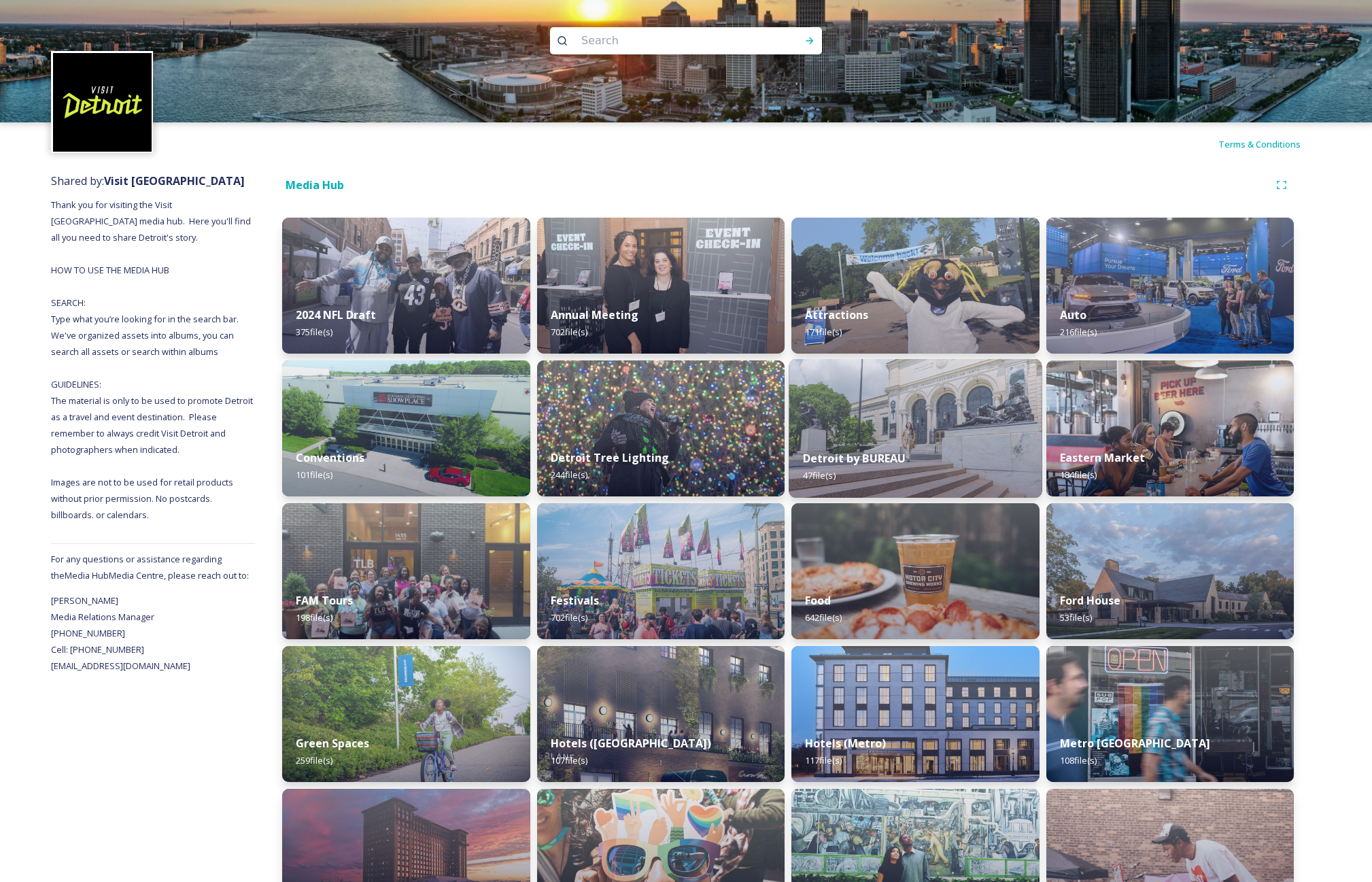
click at [866, 438] on div "Detroit by BUREAU 47 file(s)" at bounding box center [915, 466] width 253 height 61
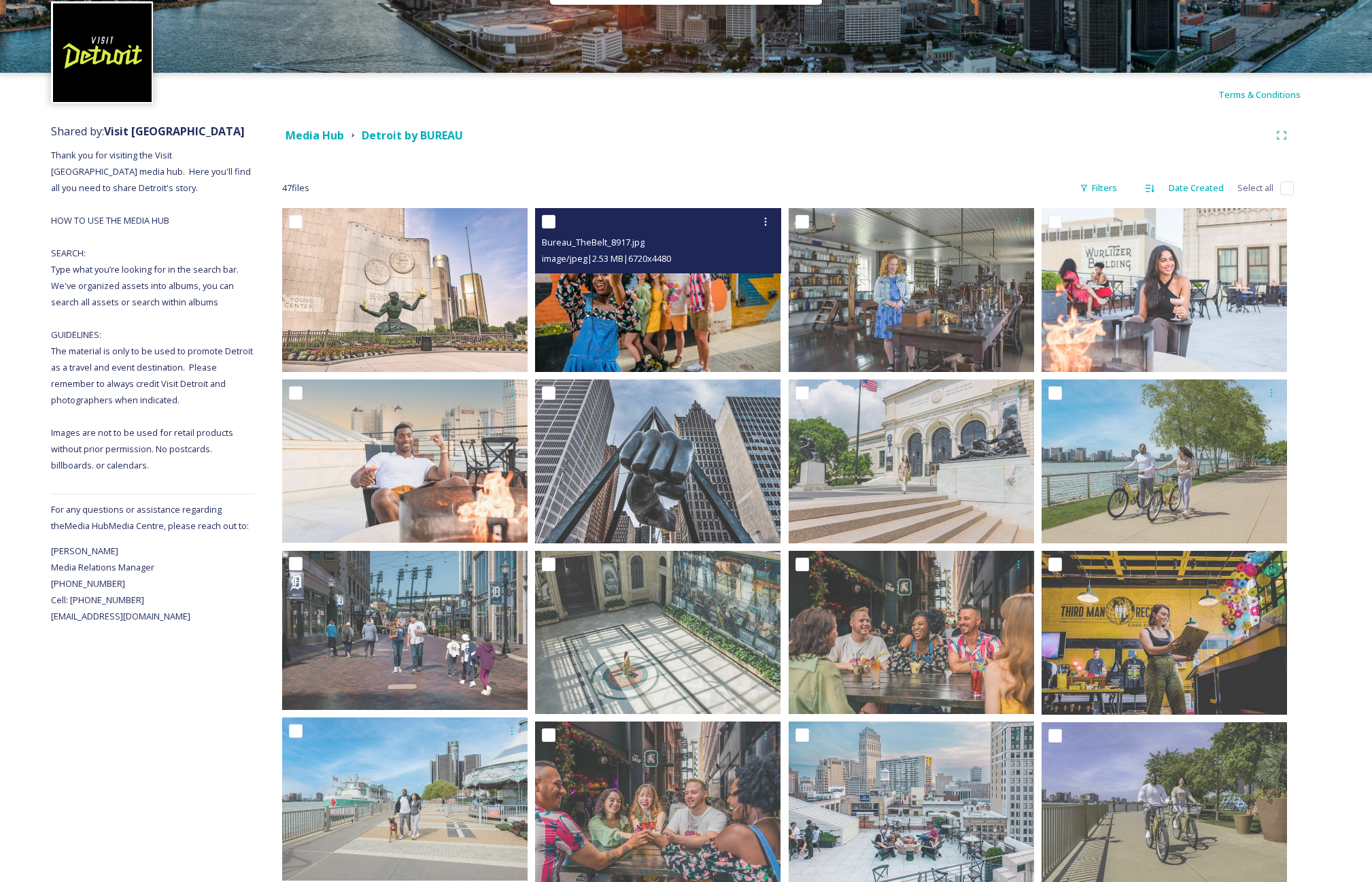
scroll to position [54, 0]
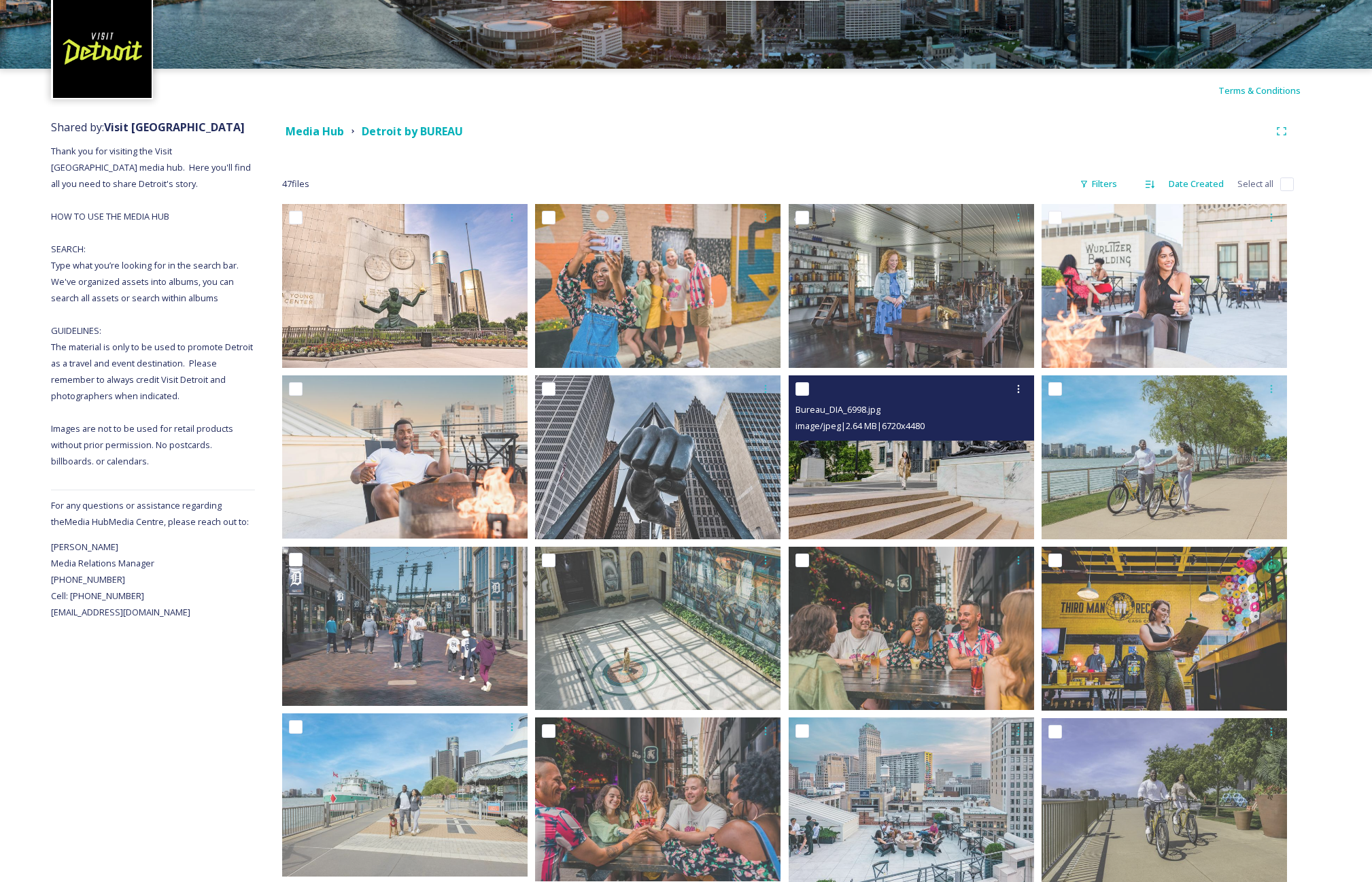
click at [901, 445] on img at bounding box center [911, 457] width 246 height 164
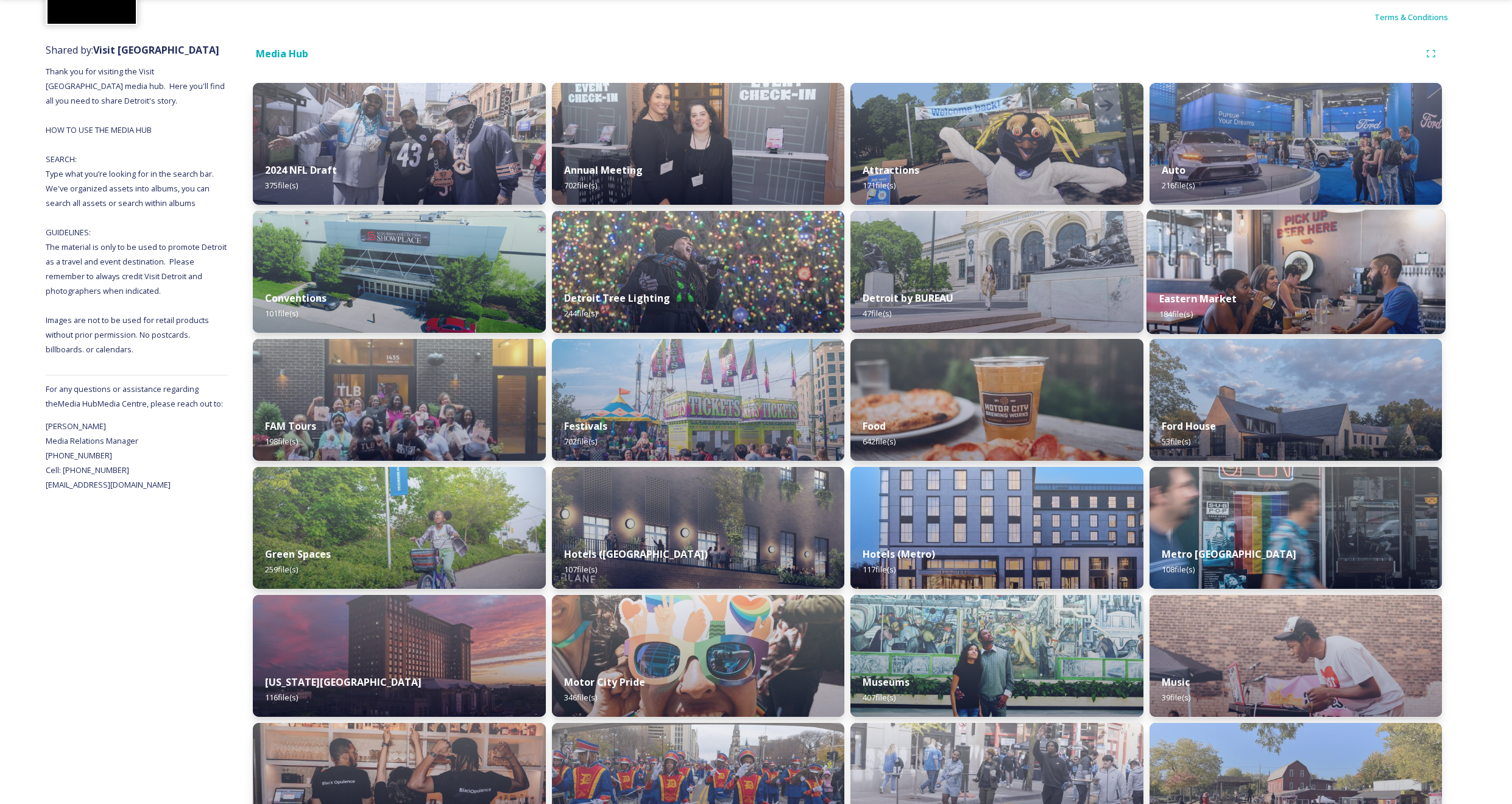
scroll to position [120, 0]
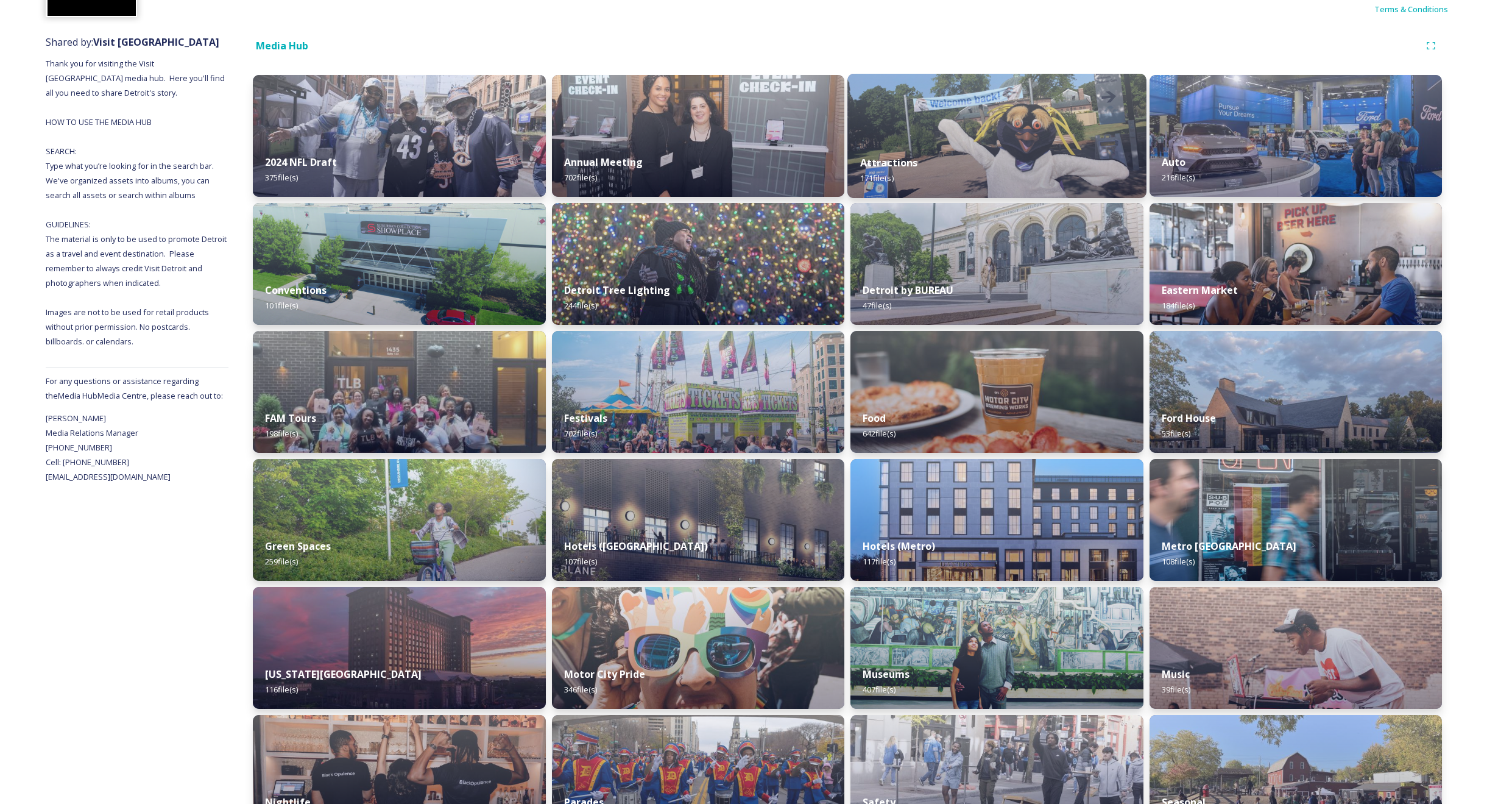
click at [1037, 250] on img at bounding box center [997, 264] width 293 height 122
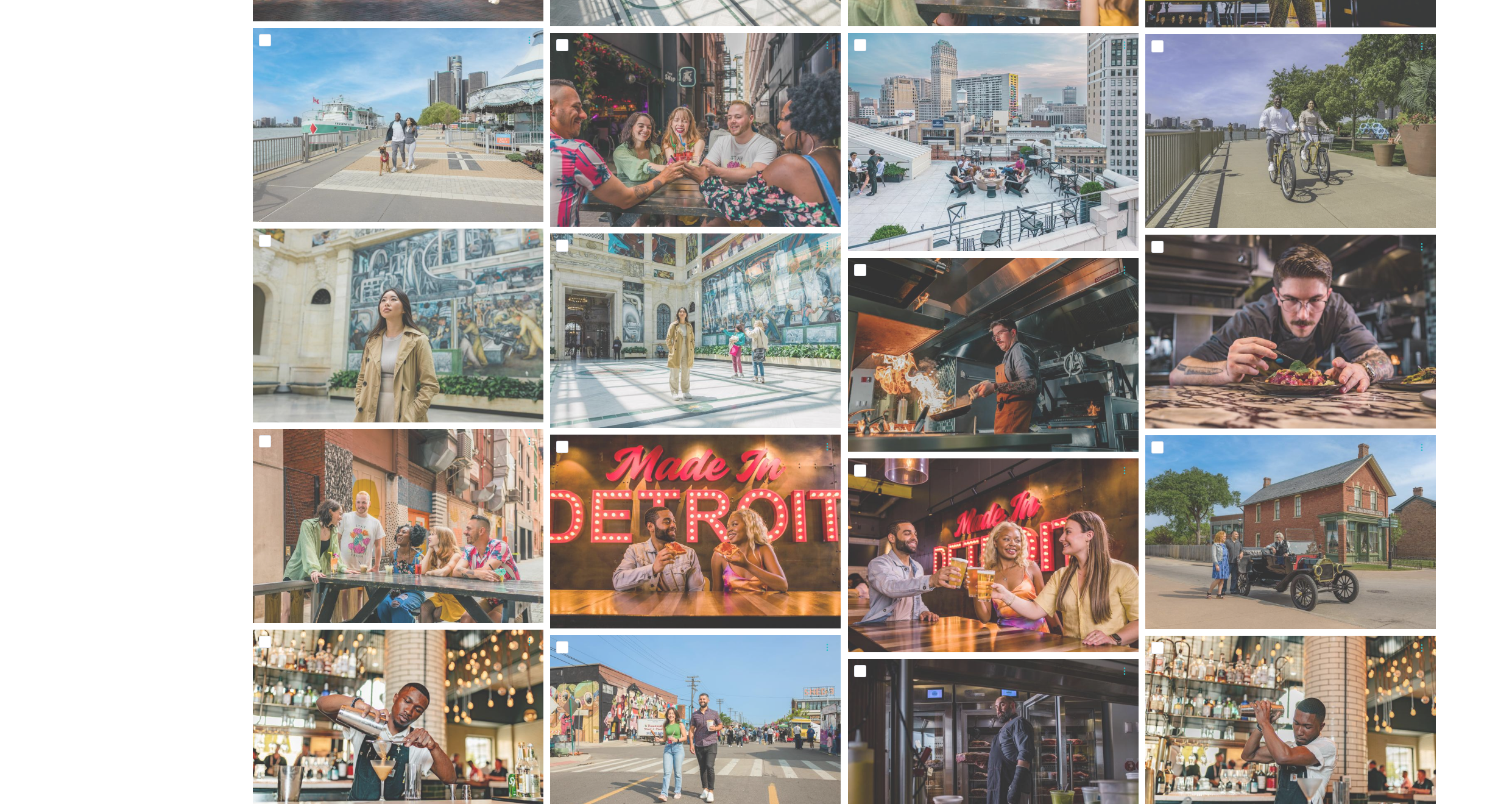
scroll to position [774, 0]
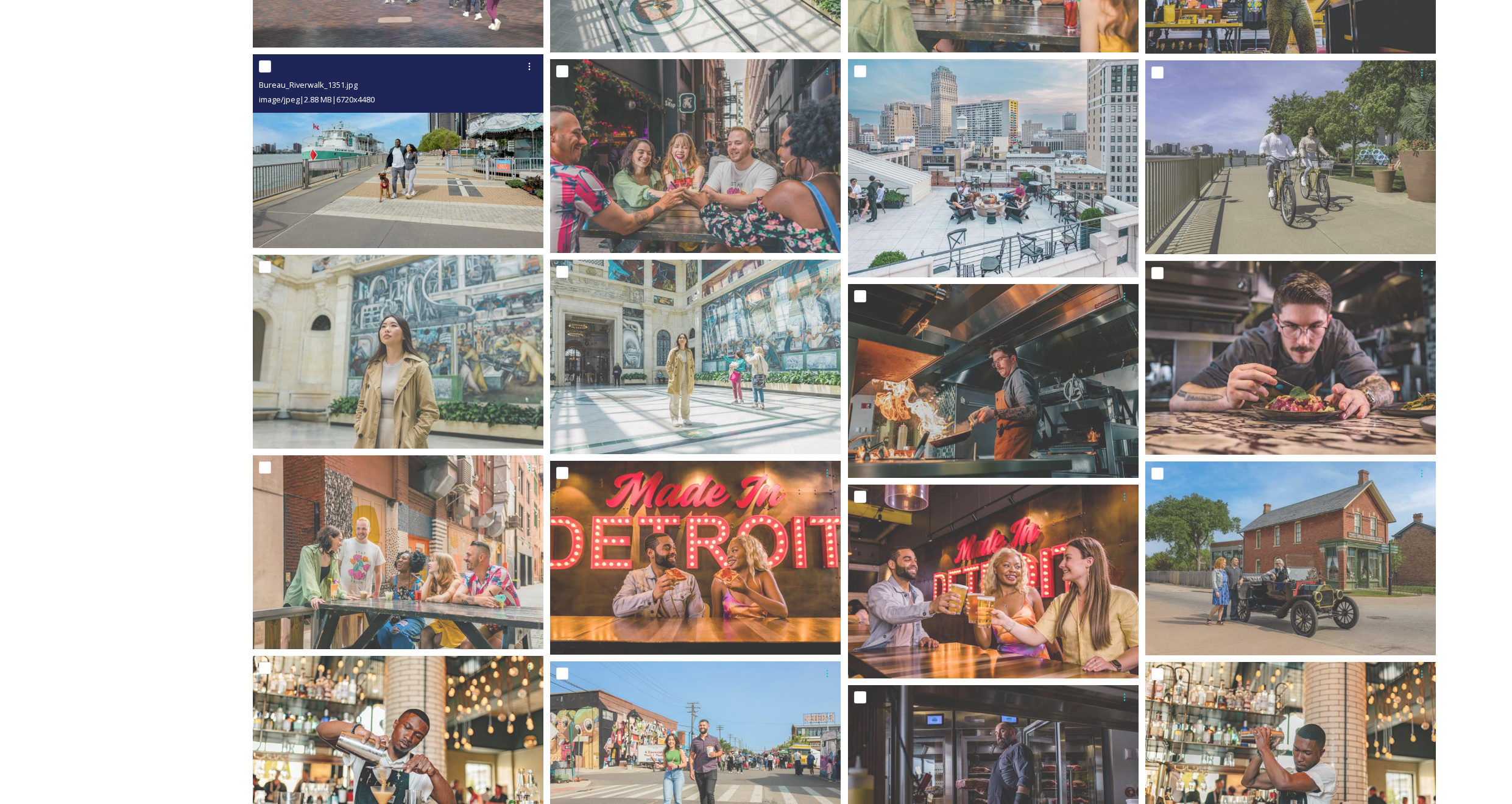
click at [472, 175] on img at bounding box center [398, 151] width 291 height 194
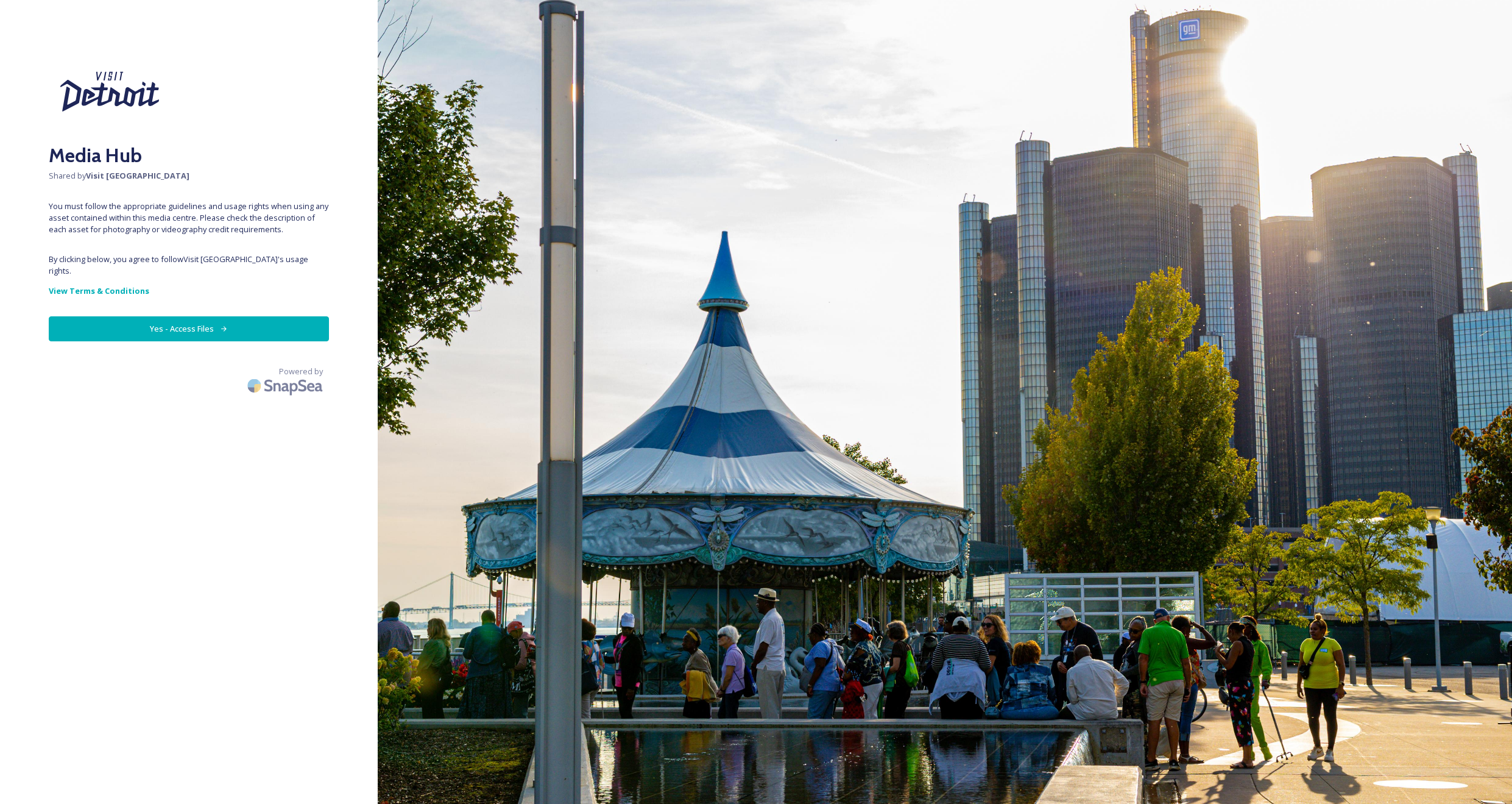
click at [232, 316] on button "Yes - Access Files" at bounding box center [189, 328] width 280 height 25
